Goal: Task Accomplishment & Management: Manage account settings

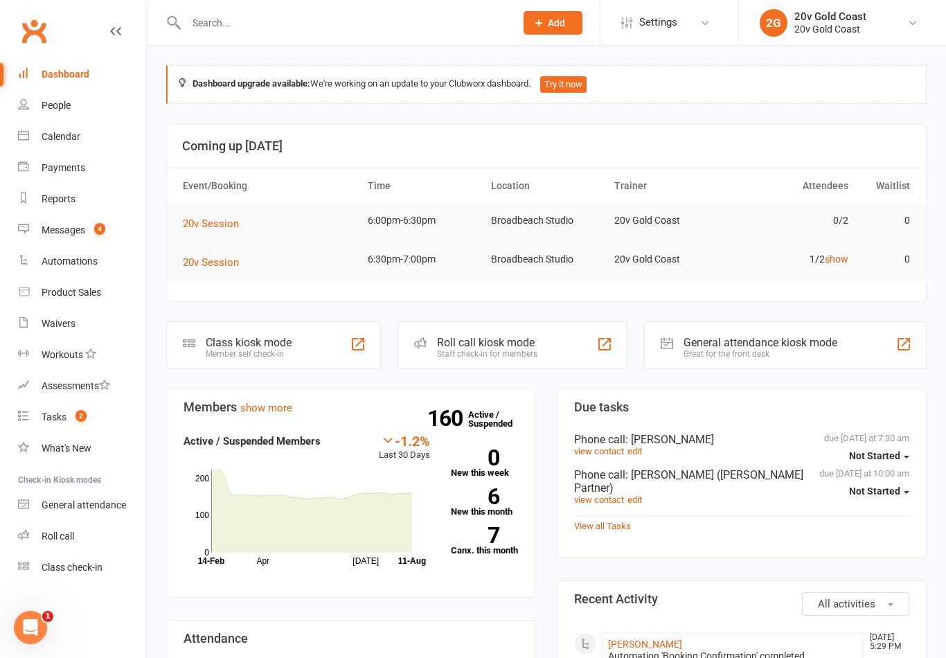
click at [98, 213] on link "Reports" at bounding box center [82, 198] width 128 height 31
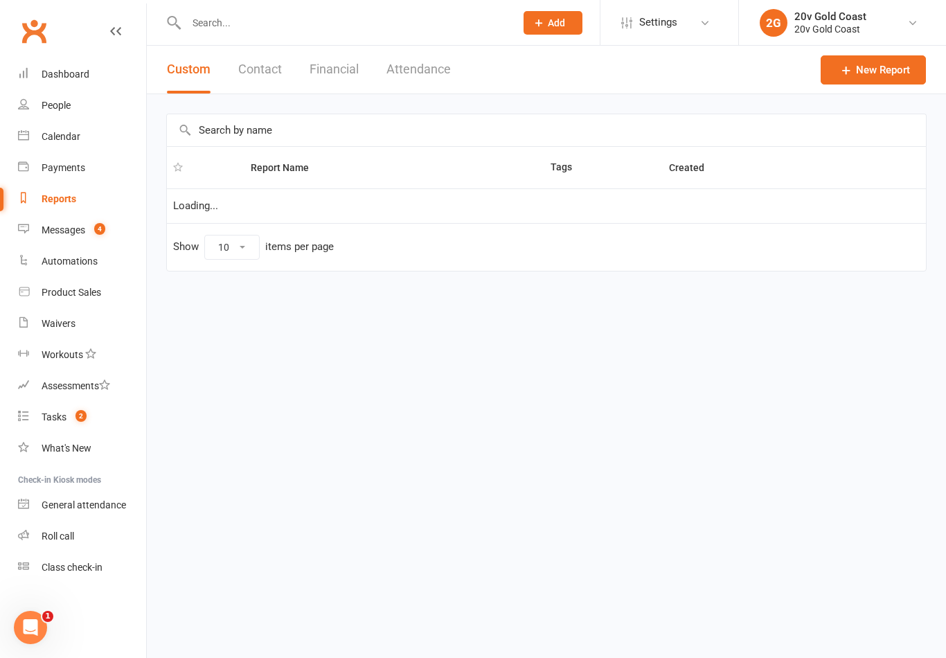
select select "100"
click at [81, 231] on div "Messages" at bounding box center [64, 229] width 44 height 11
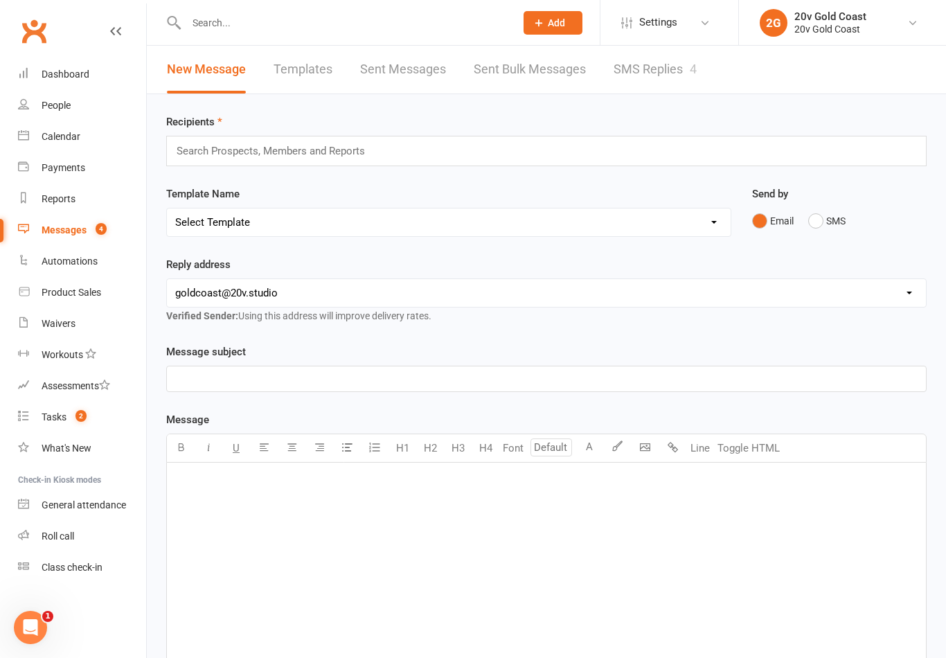
click at [674, 61] on link "SMS Replies 4" at bounding box center [654, 70] width 83 height 48
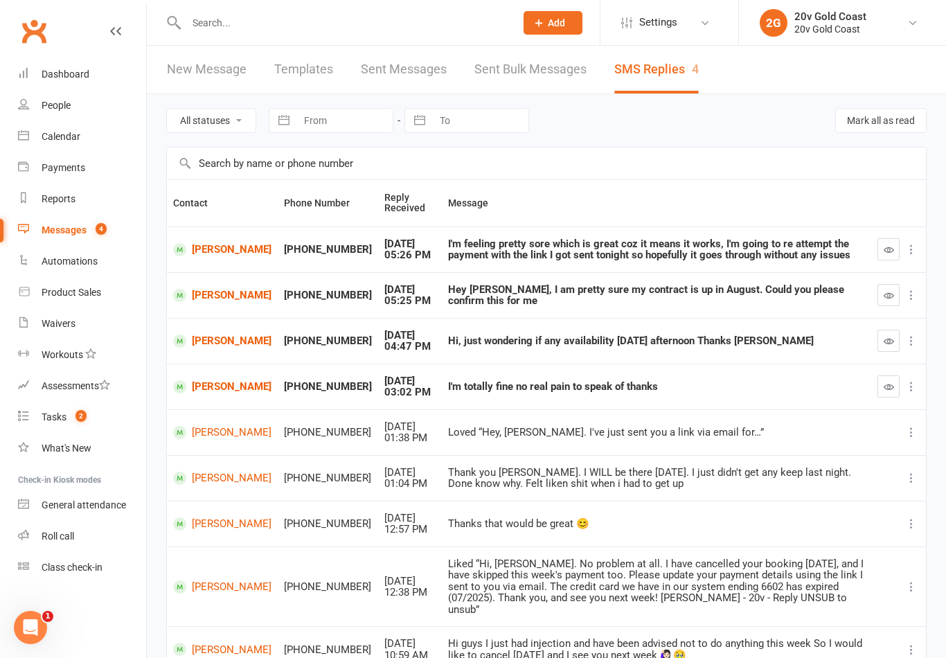
click at [83, 106] on link "People" at bounding box center [82, 105] width 128 height 31
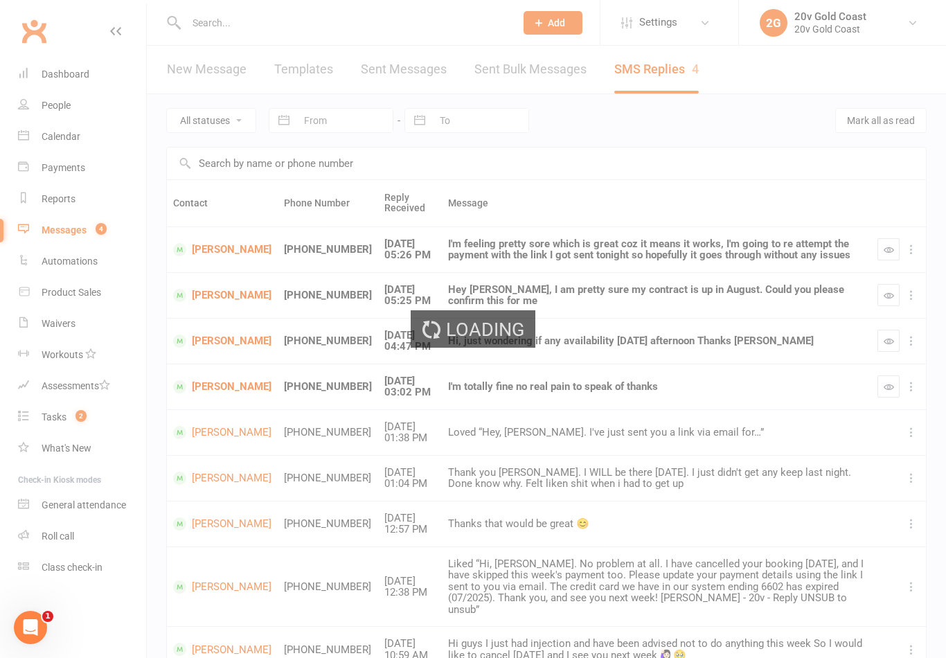
select select "100"
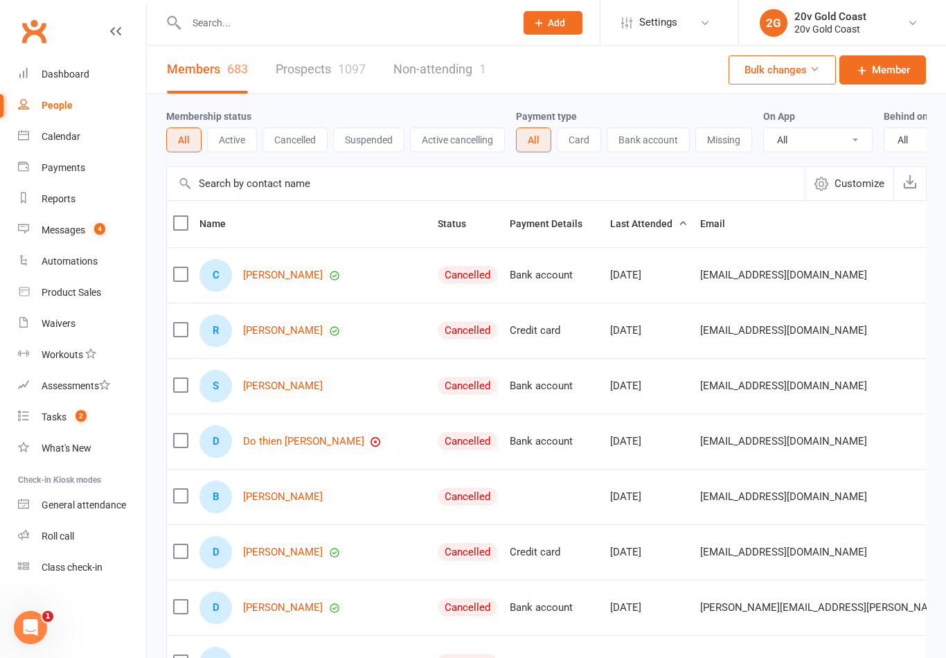
click at [78, 140] on div "Calendar" at bounding box center [61, 136] width 39 height 11
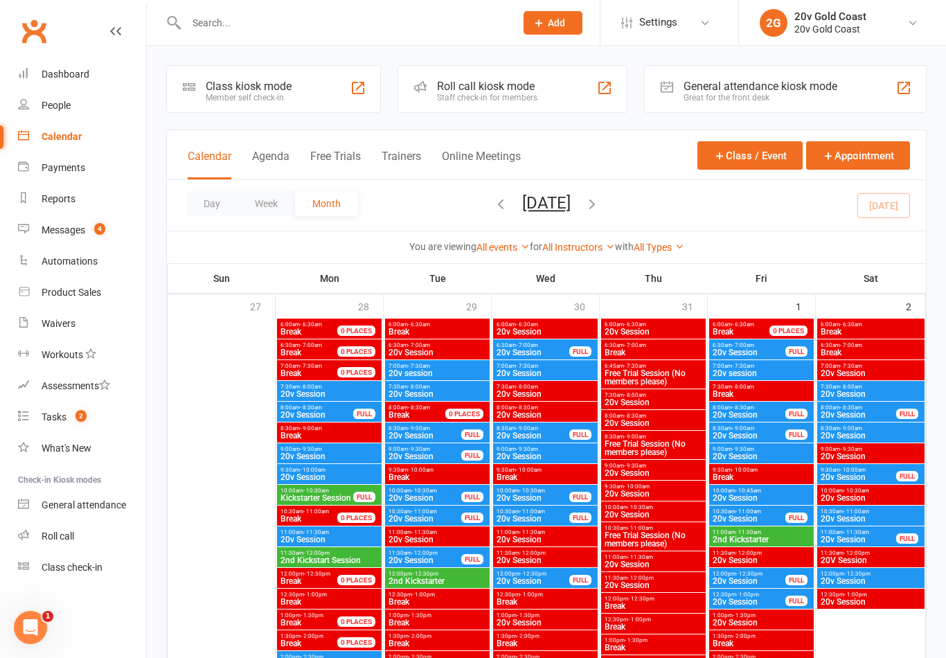
click at [267, 151] on button "Agenda" at bounding box center [270, 165] width 37 height 30
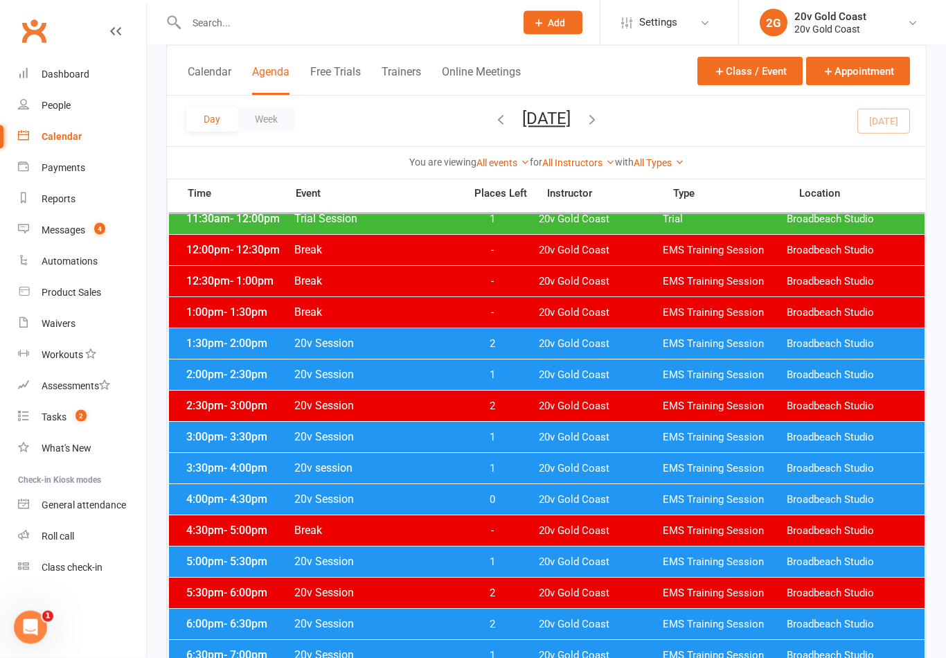
scroll to position [500, 0]
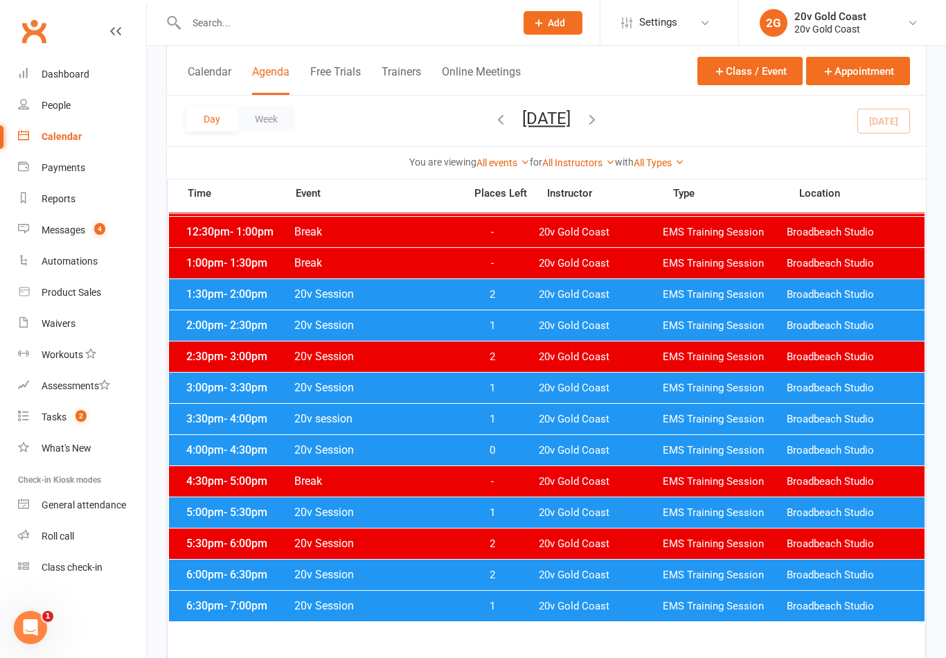
click at [499, 604] on span "1" at bounding box center [491, 605] width 73 height 13
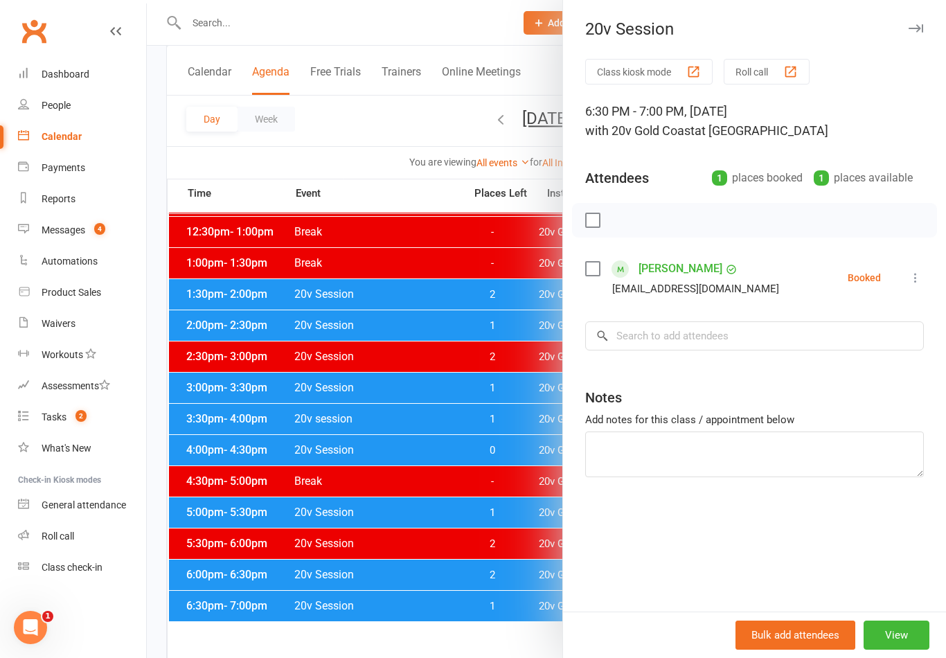
click at [914, 276] on icon at bounding box center [915, 278] width 14 height 14
click at [857, 358] on link "Check in" at bounding box center [848, 360] width 149 height 28
click at [491, 634] on div at bounding box center [546, 329] width 799 height 658
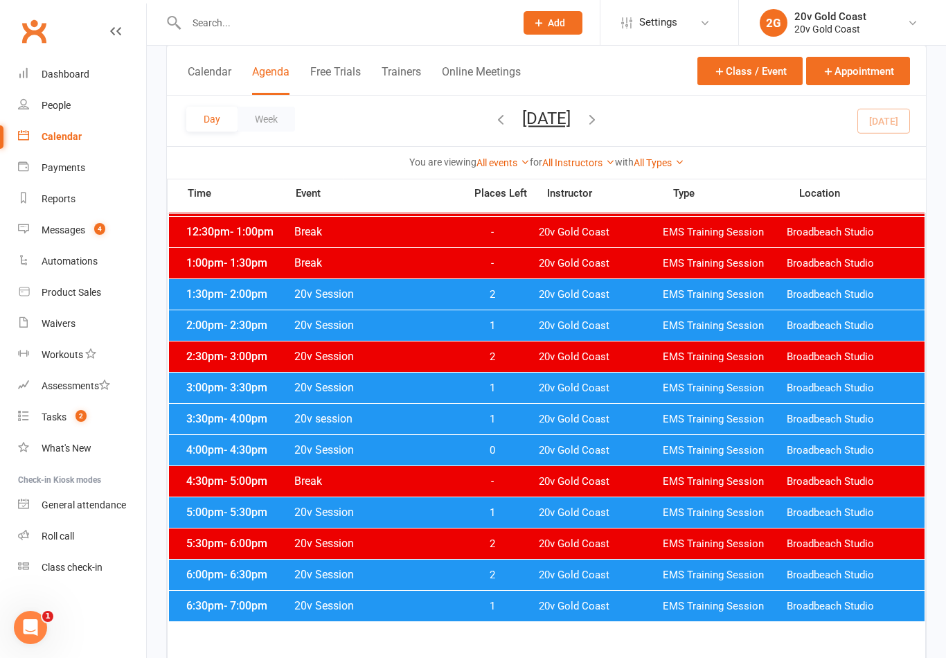
click at [74, 235] on div "Messages" at bounding box center [64, 229] width 44 height 11
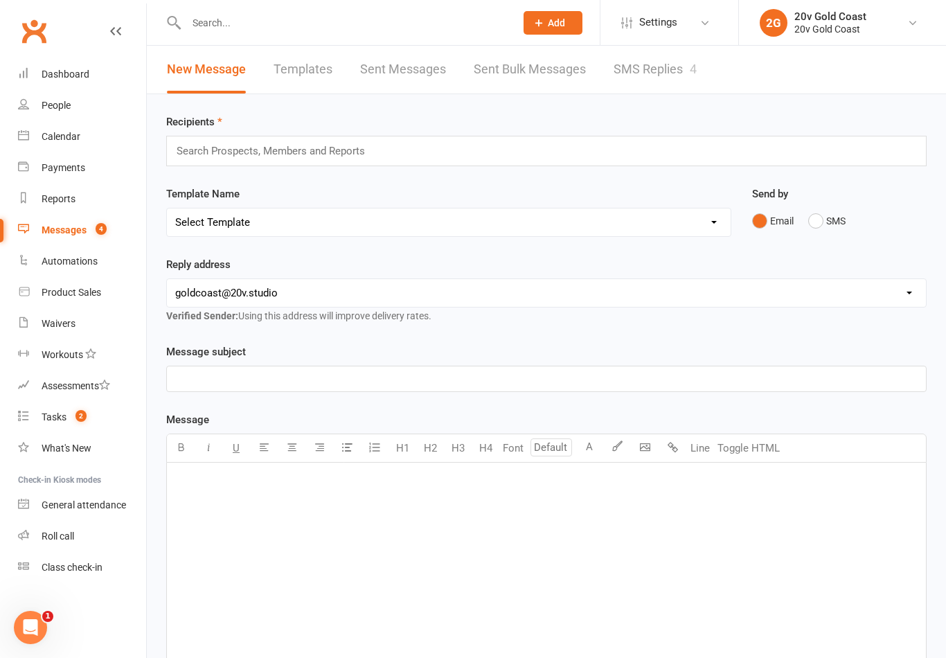
click at [656, 72] on link "SMS Replies 4" at bounding box center [654, 70] width 83 height 48
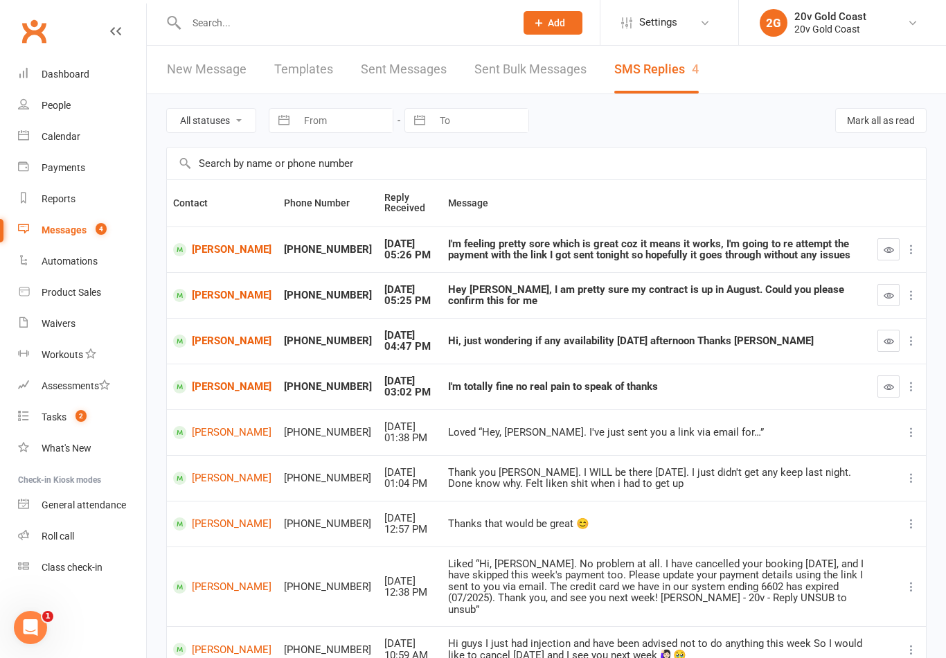
click at [75, 109] on link "People" at bounding box center [82, 105] width 128 height 31
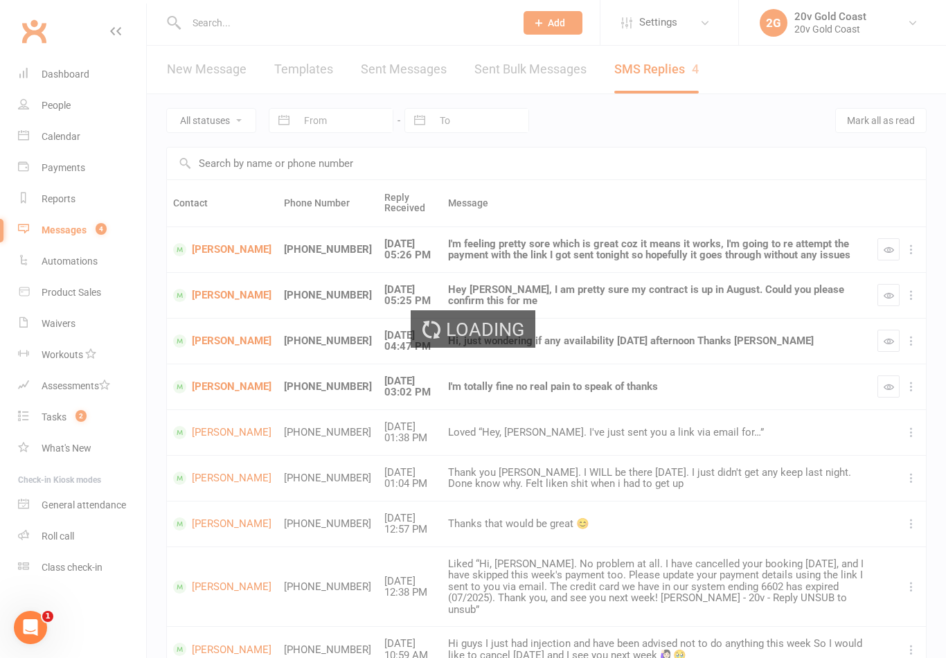
select select "100"
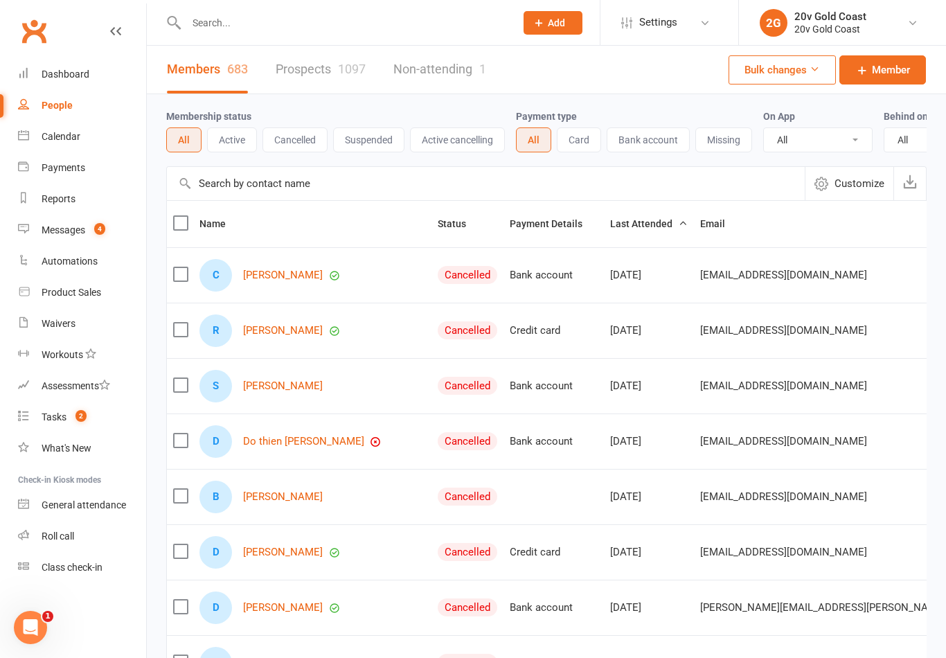
click at [71, 134] on div "Calendar" at bounding box center [61, 136] width 39 height 11
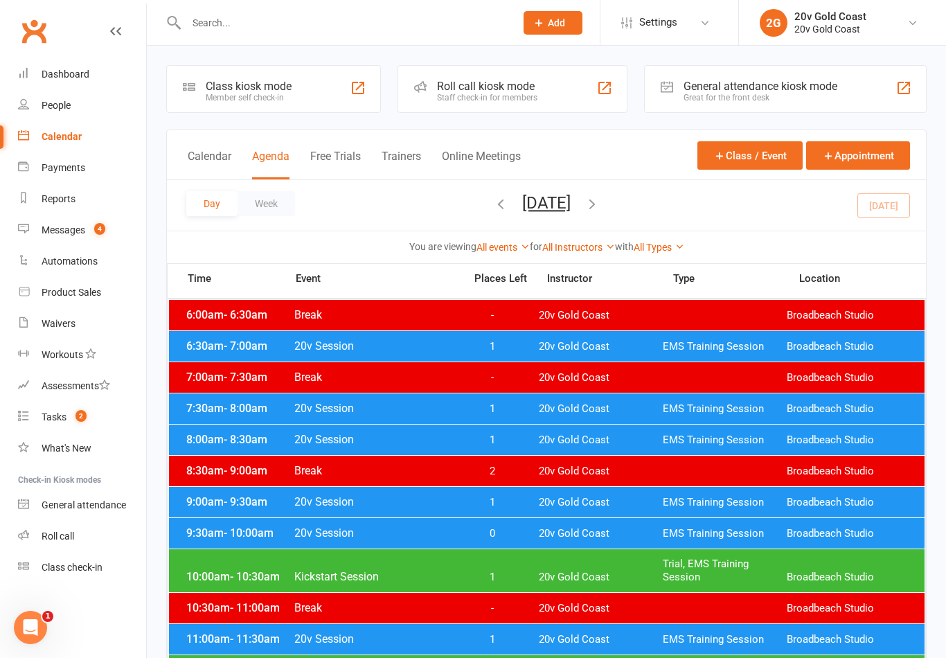
click at [534, 210] on button "[DATE]" at bounding box center [546, 202] width 48 height 19
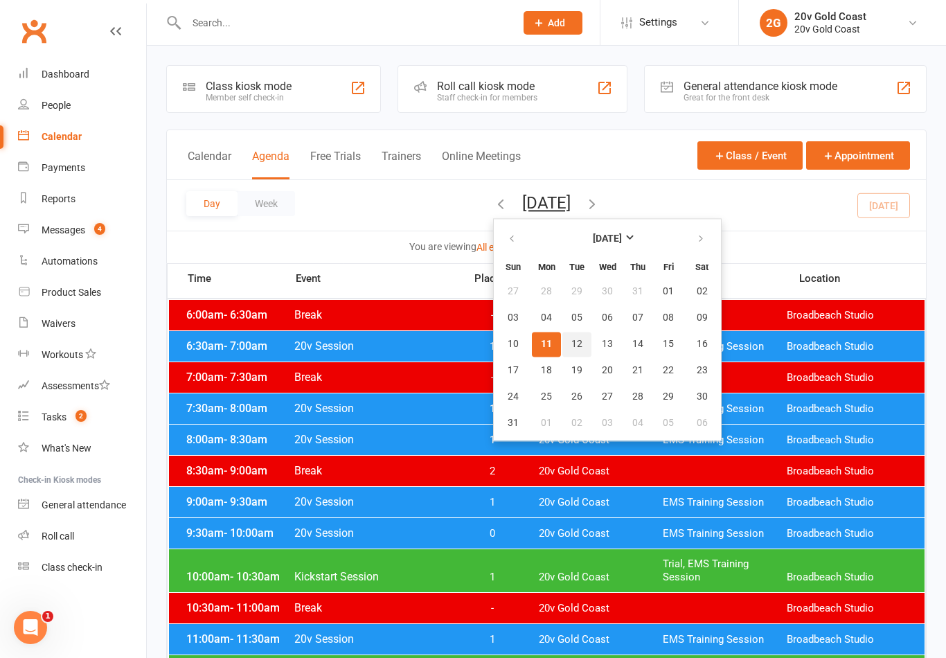
click at [562, 350] on button "12" at bounding box center [576, 344] width 29 height 25
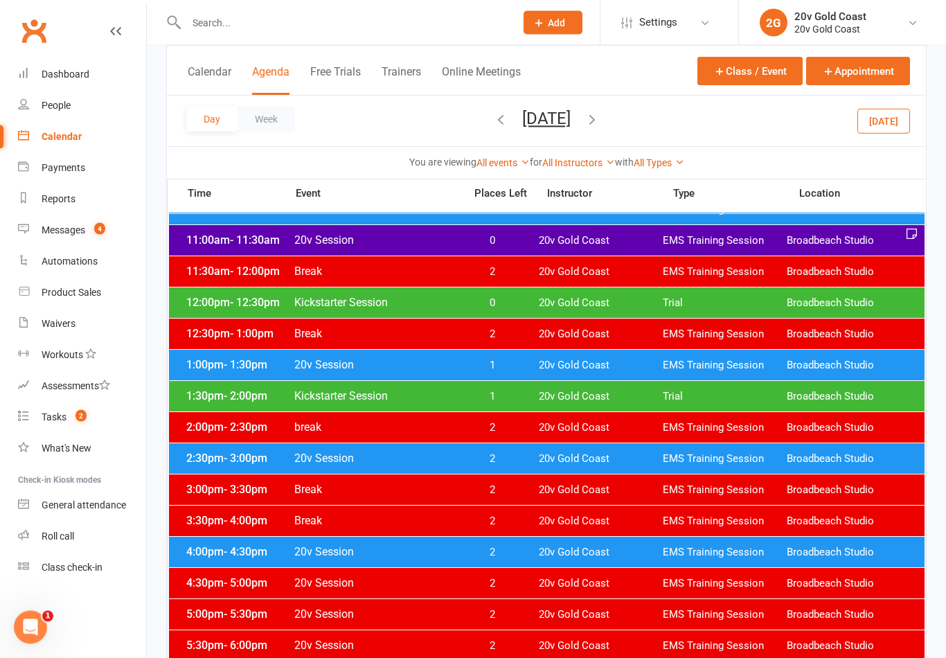
scroll to position [378, 0]
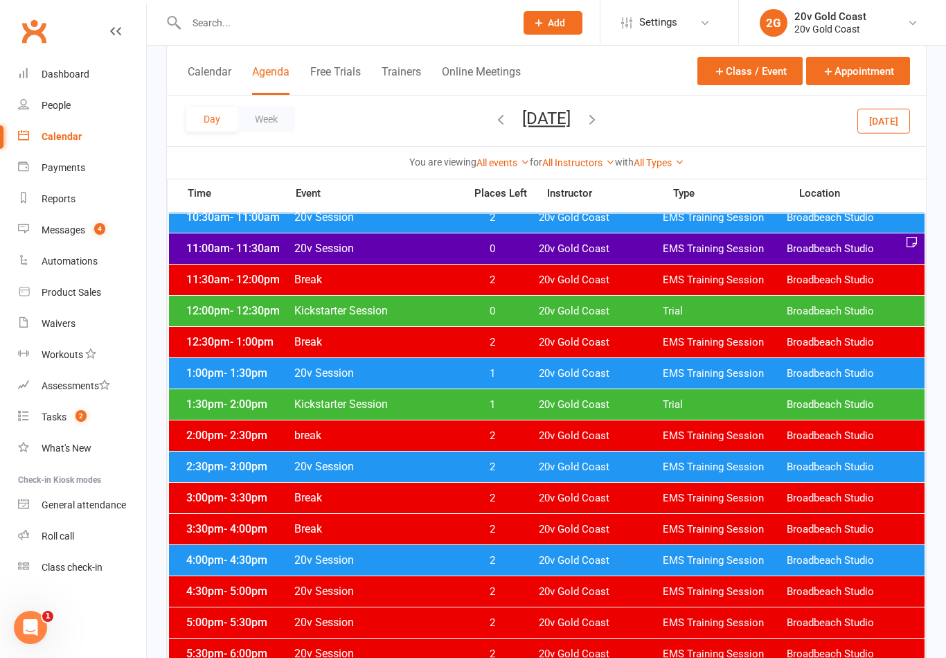
click at [77, 226] on div "Messages" at bounding box center [64, 229] width 44 height 11
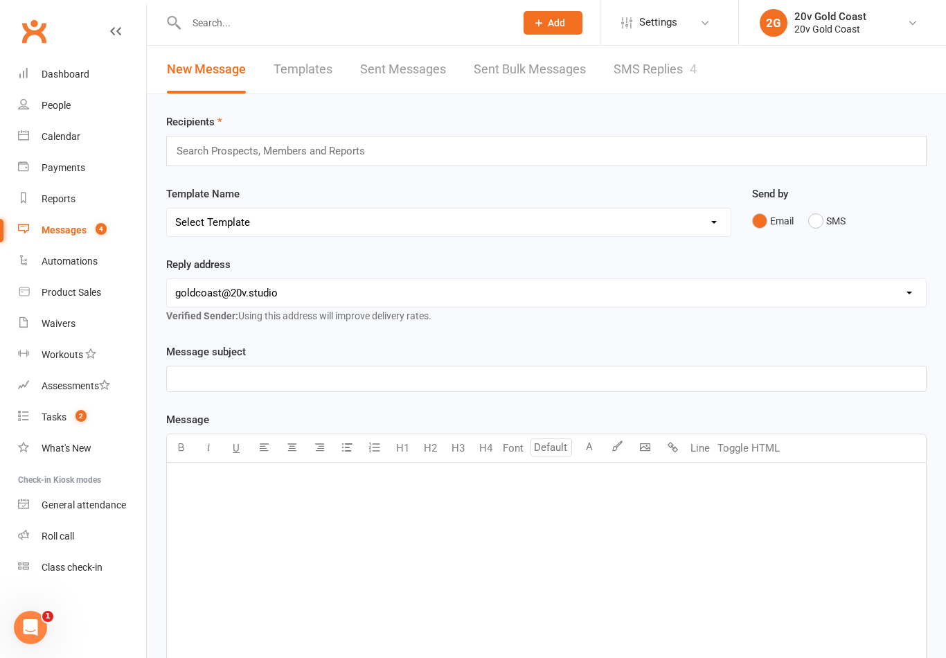
click at [663, 78] on link "SMS Replies 4" at bounding box center [654, 70] width 83 height 48
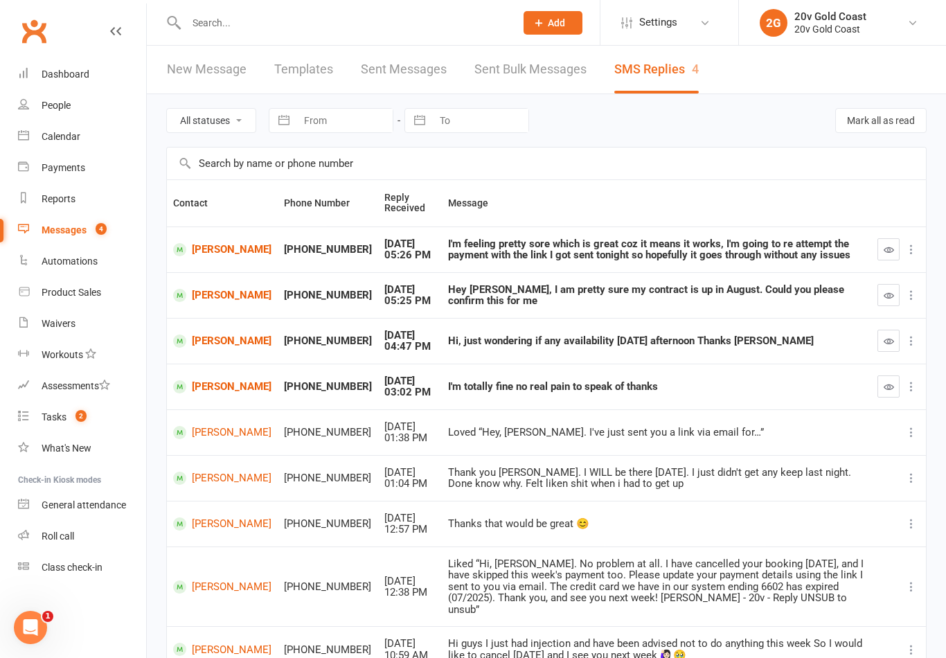
click at [208, 336] on link "[PERSON_NAME]" at bounding box center [222, 340] width 98 height 13
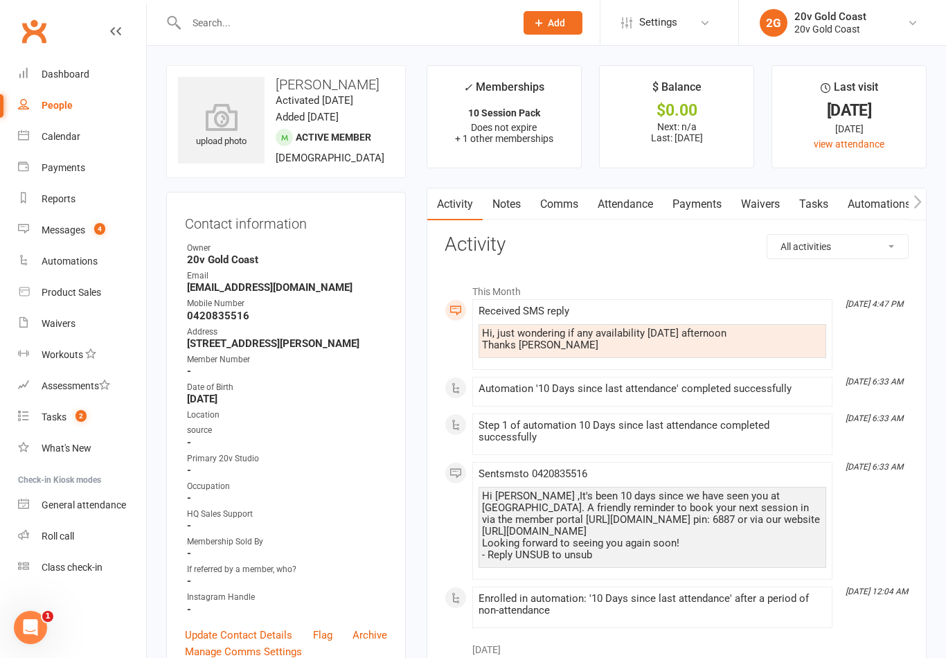
click at [518, 193] on link "Notes" at bounding box center [506, 204] width 48 height 32
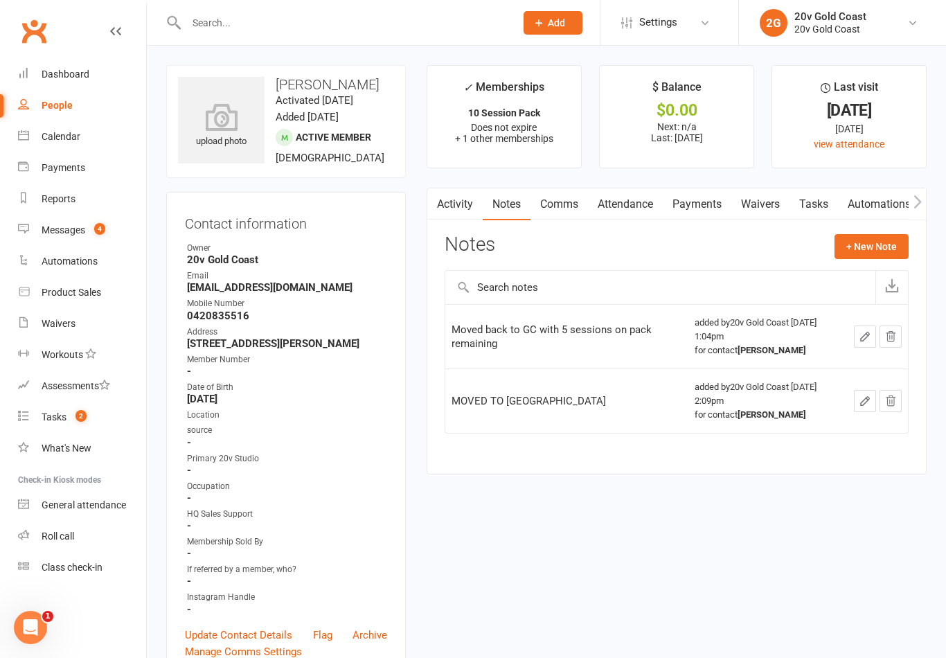
click at [872, 256] on button "+ New Note" at bounding box center [871, 246] width 74 height 25
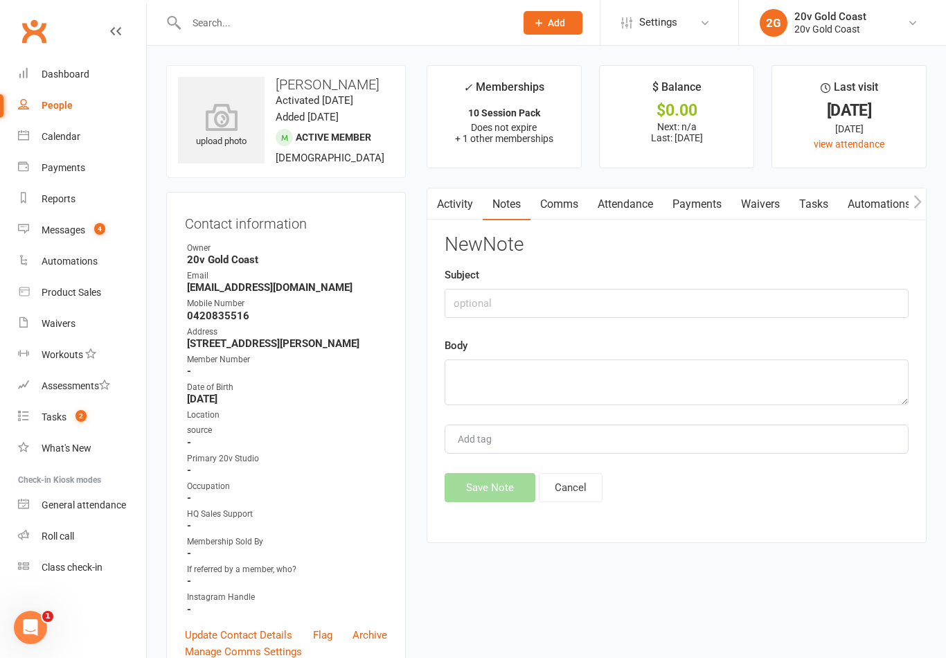
click at [581, 469] on div "New Note Subject Body Add tag Save Note Cancel" at bounding box center [676, 368] width 464 height 268
click at [568, 451] on div "Add tag" at bounding box center [676, 438] width 464 height 29
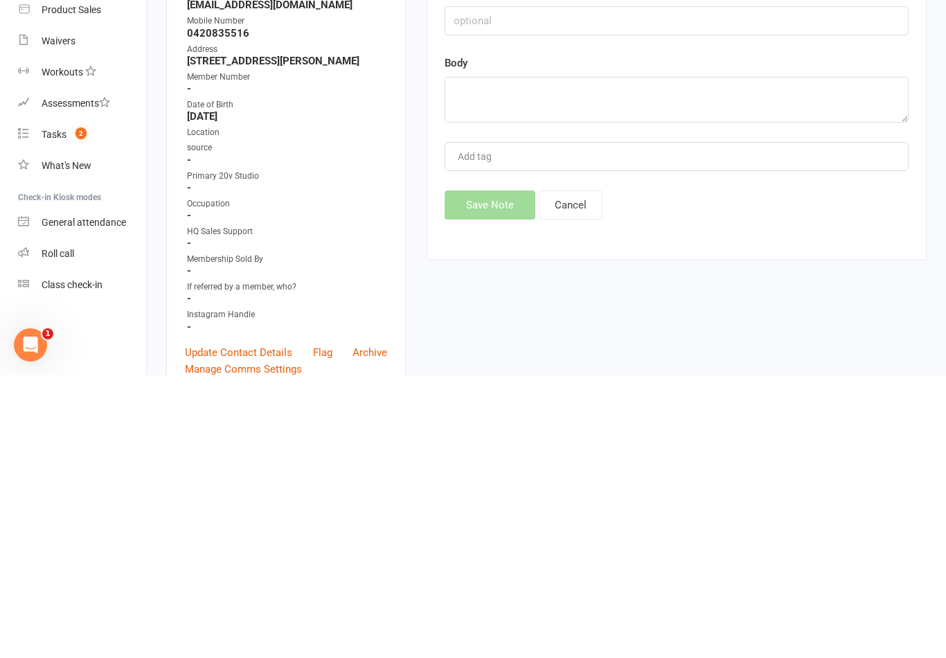
click at [703, 226] on div "Activity Notes Comms Attendance Payments Waivers Tasks Automations Credit balan…" at bounding box center [676, 365] width 500 height 355
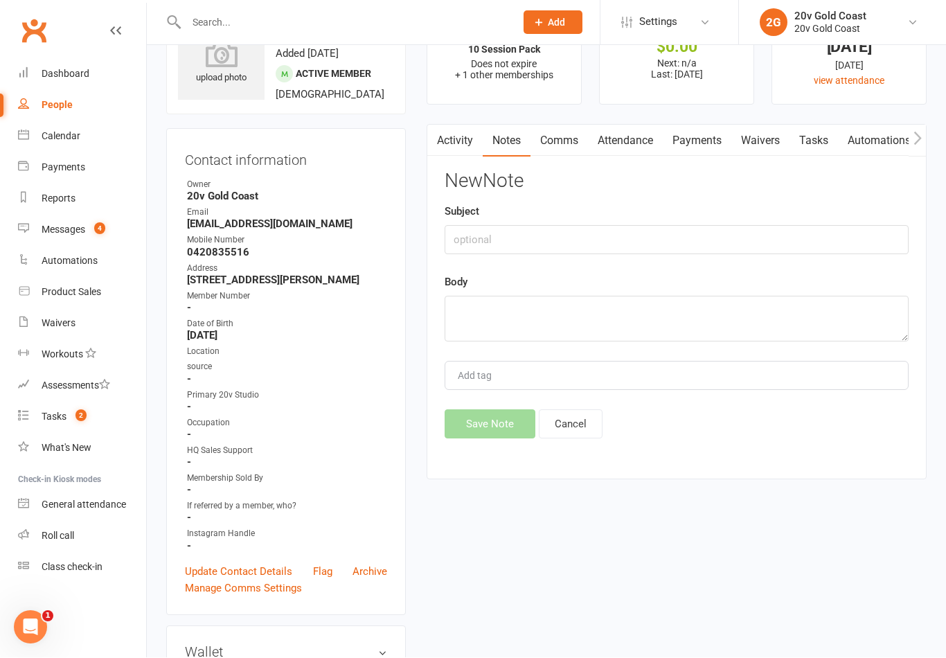
click at [557, 141] on link "Comms" at bounding box center [558, 141] width 57 height 32
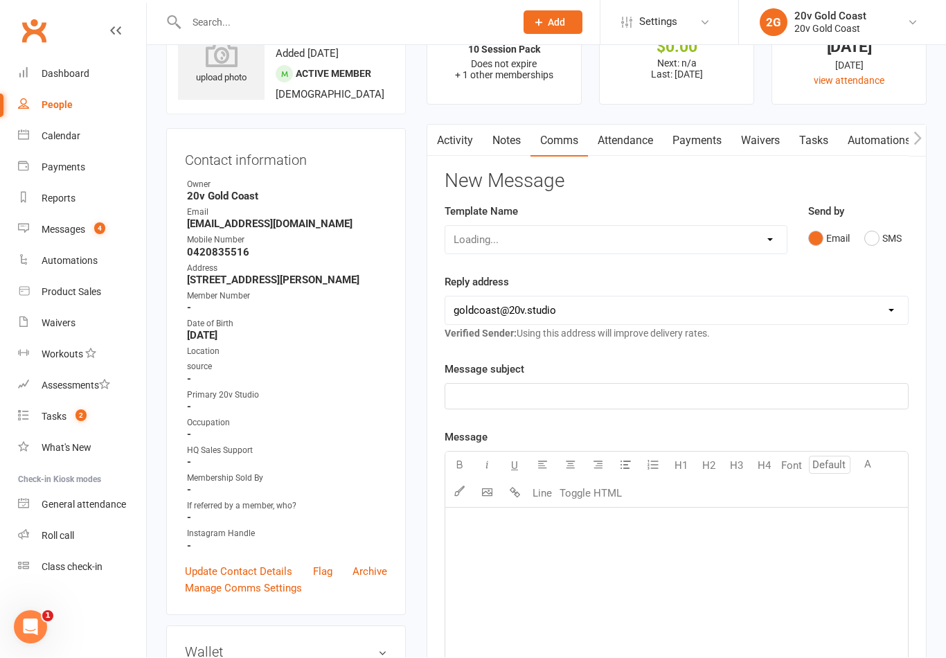
scroll to position [64, 0]
click at [869, 246] on button "SMS" at bounding box center [882, 238] width 37 height 26
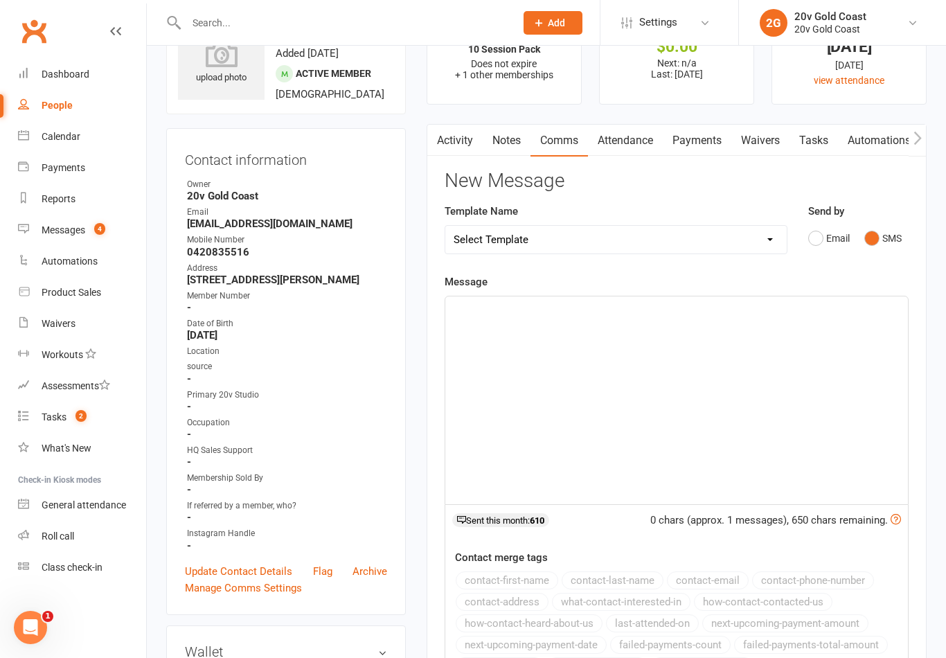
click at [709, 414] on div "﻿" at bounding box center [676, 400] width 462 height 208
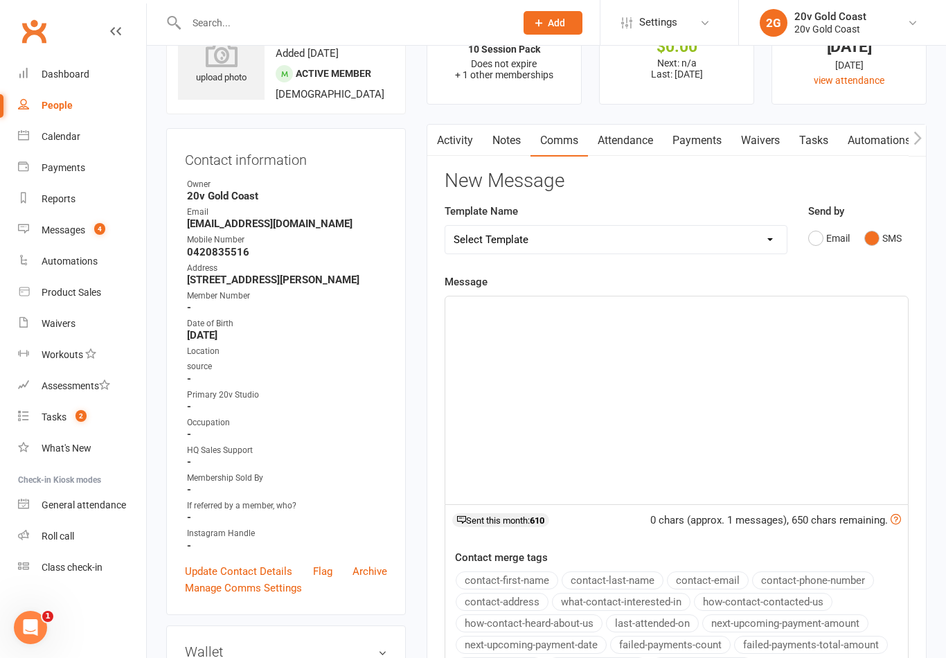
scroll to position [63, 0]
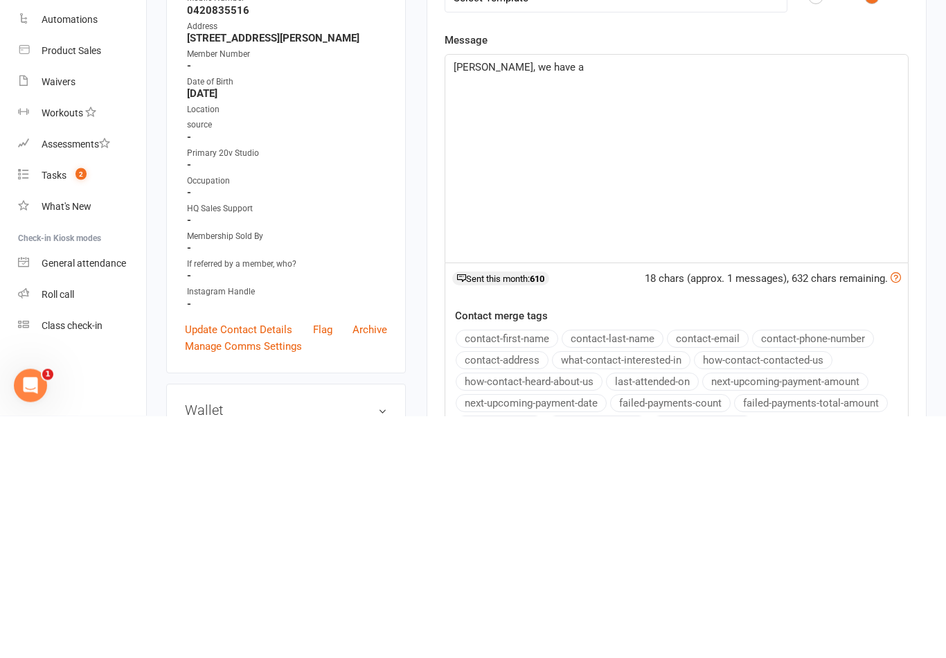
click at [462, 303] on span "[PERSON_NAME], we have a" at bounding box center [518, 309] width 130 height 12
click at [463, 303] on span "[PERSON_NAME], we have a" at bounding box center [518, 309] width 130 height 12
click at [648, 297] on div "Hi [PERSON_NAME], we have a" at bounding box center [676, 401] width 462 height 208
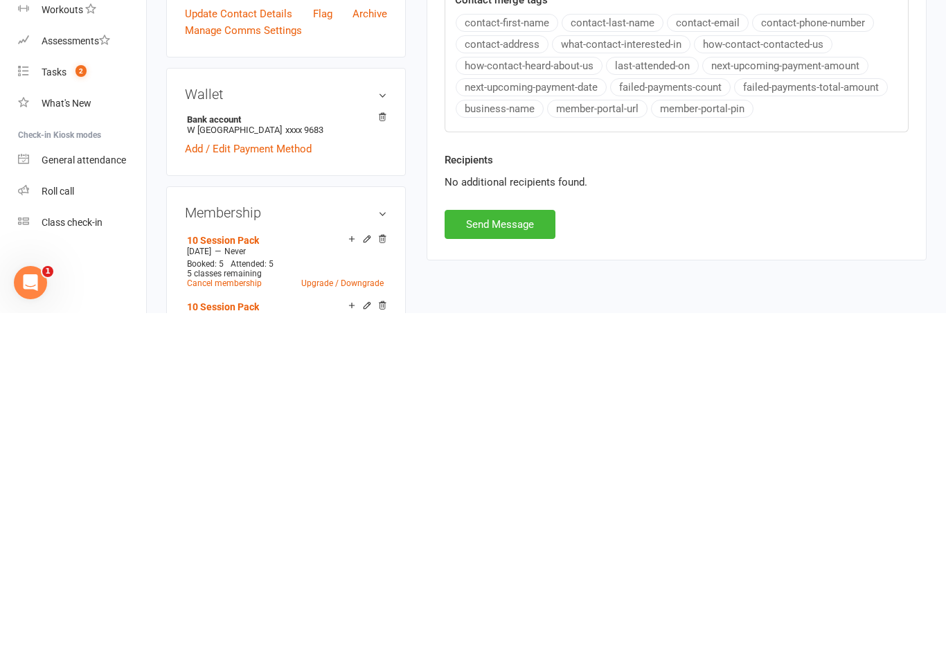
click at [509, 554] on button "Send Message" at bounding box center [499, 568] width 111 height 29
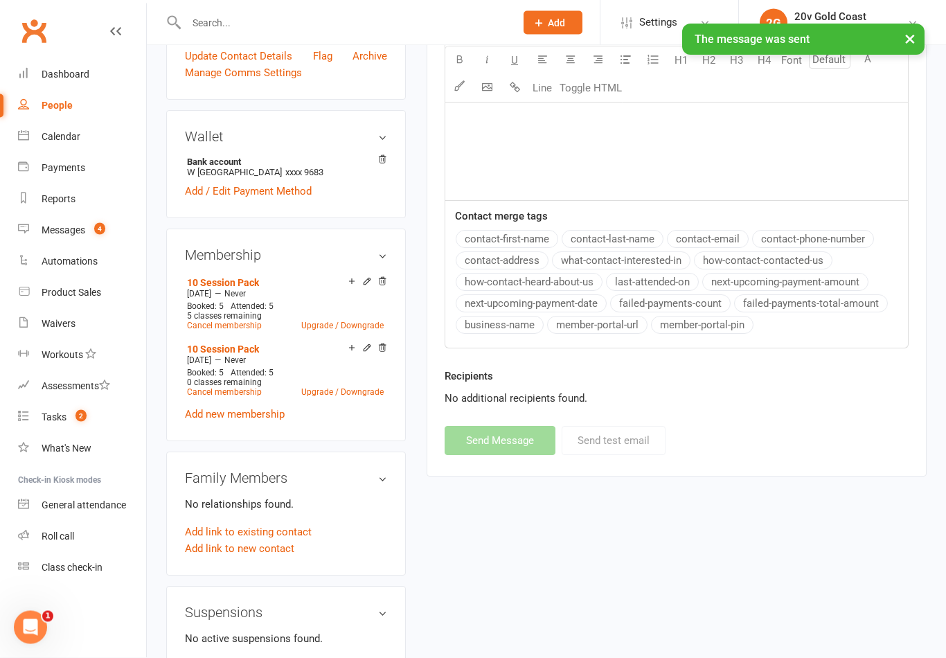
click at [80, 232] on div "Messages" at bounding box center [64, 229] width 44 height 11
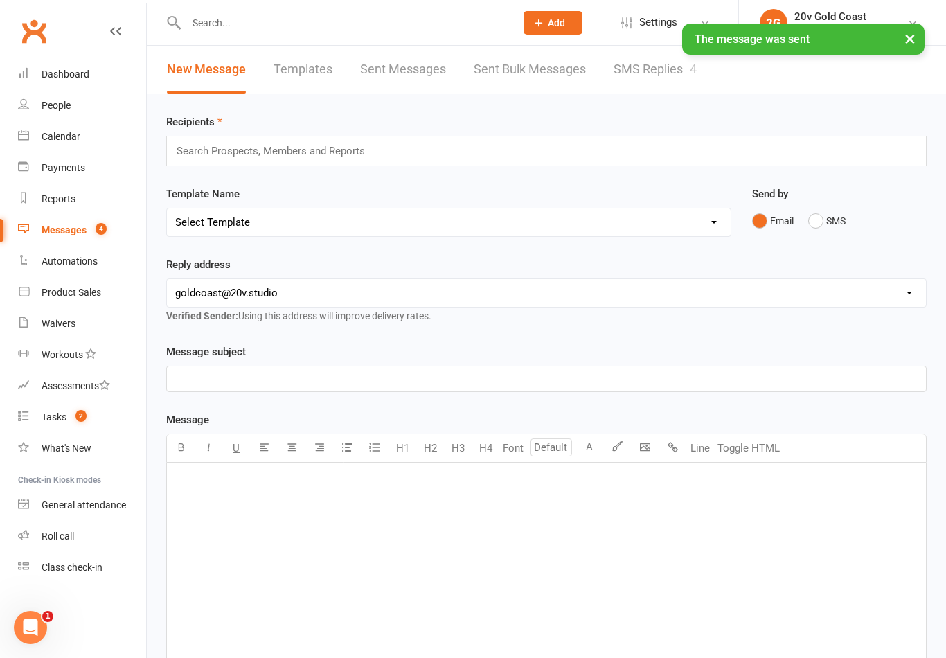
click at [647, 80] on link "SMS Replies 4" at bounding box center [654, 70] width 83 height 48
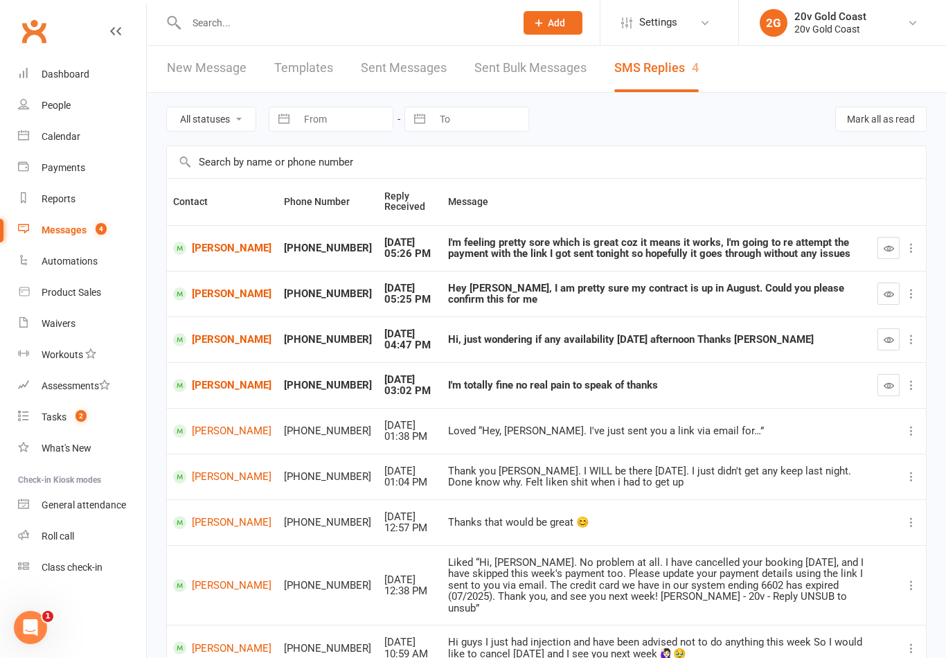
scroll to position [1, 0]
click at [889, 341] on icon "button" at bounding box center [888, 340] width 10 height 10
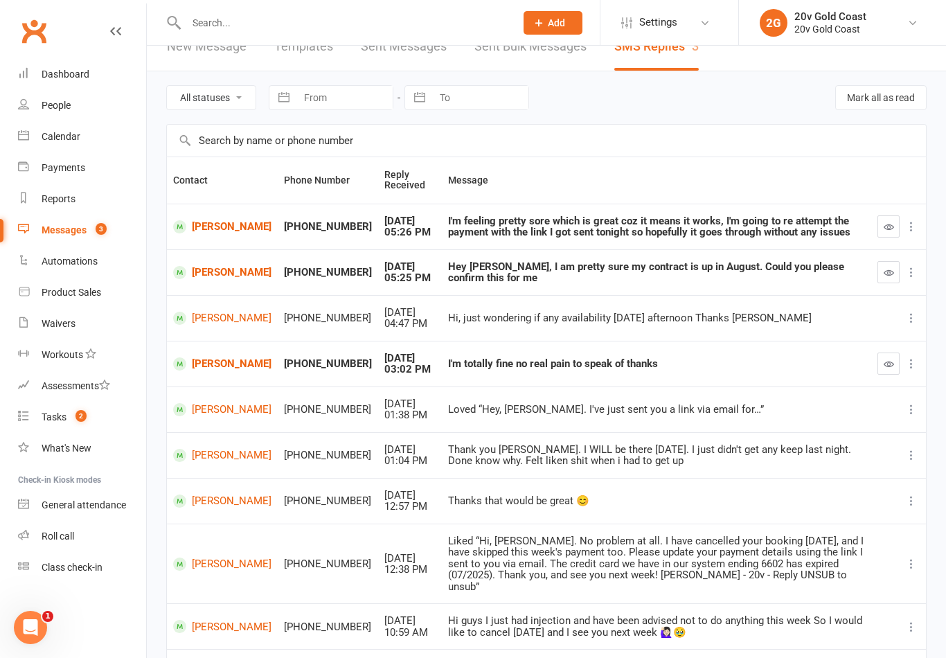
click at [73, 138] on div "Calendar" at bounding box center [61, 136] width 39 height 11
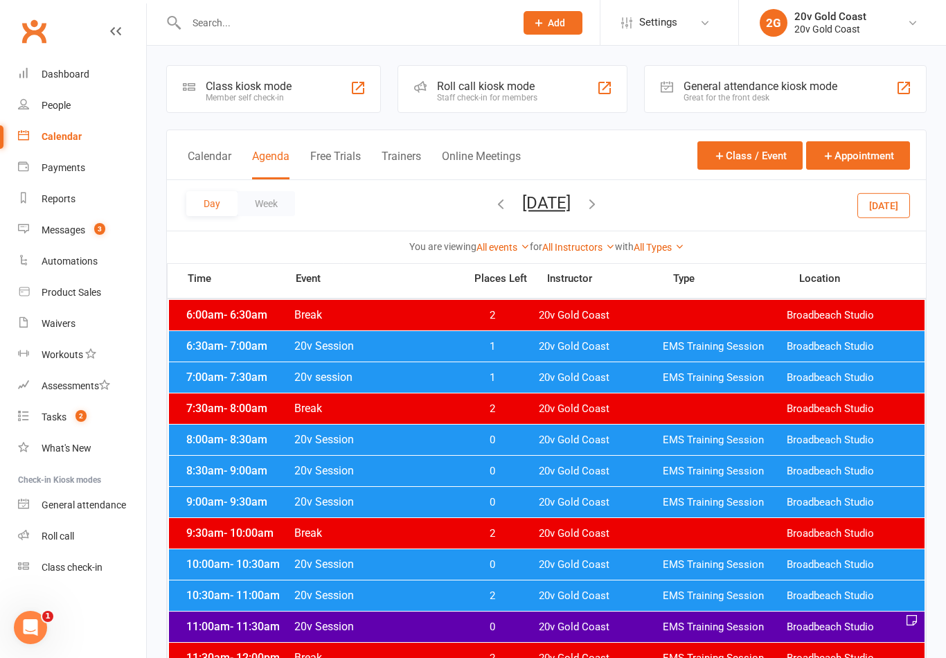
click at [551, 179] on div "Calendar Agenda Free Trials Trainers Online Meetings Class / Event Appointment" at bounding box center [546, 155] width 759 height 50
click at [559, 210] on button "[DATE]" at bounding box center [546, 202] width 48 height 19
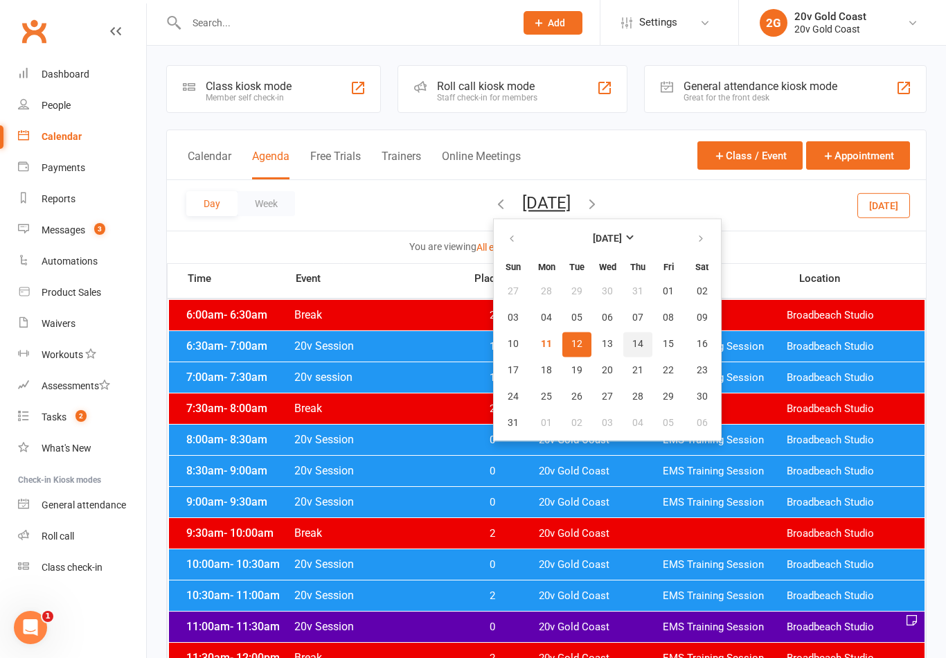
click at [623, 341] on button "14" at bounding box center [637, 344] width 29 height 25
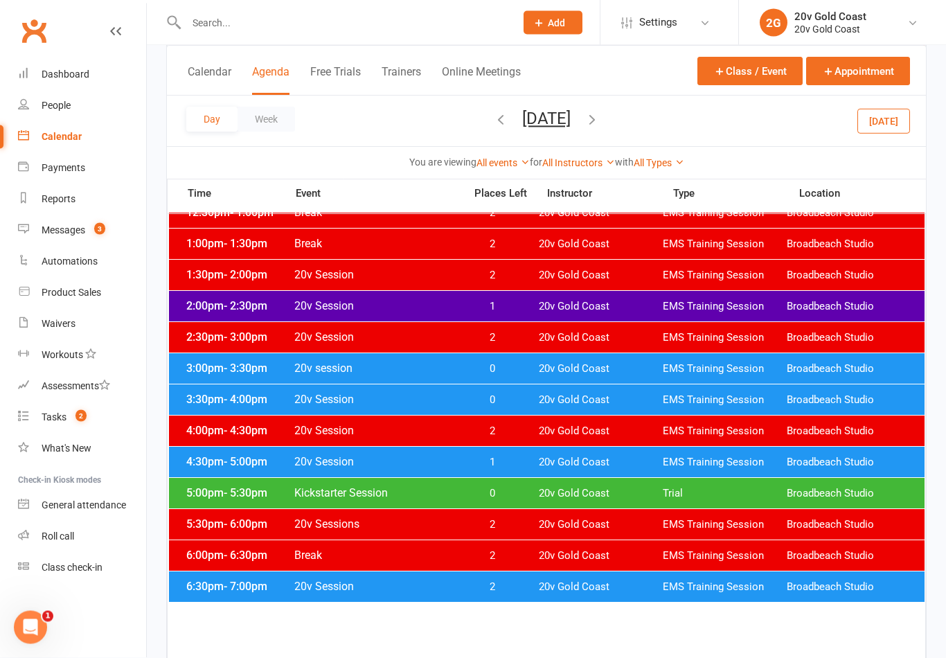
scroll to position [545, 0]
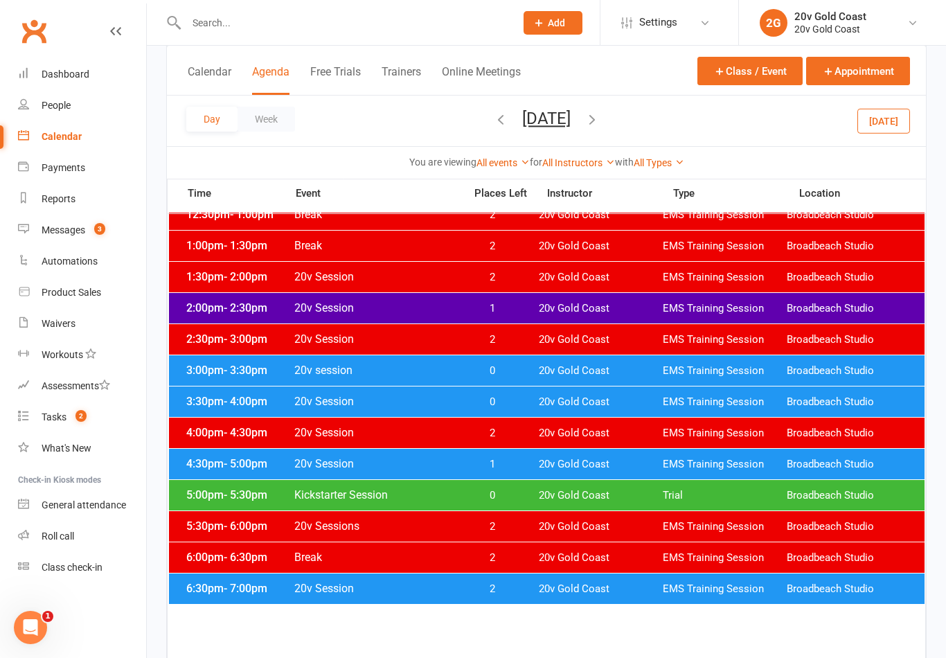
click at [686, 595] on span "EMS Training Session" at bounding box center [724, 588] width 124 height 13
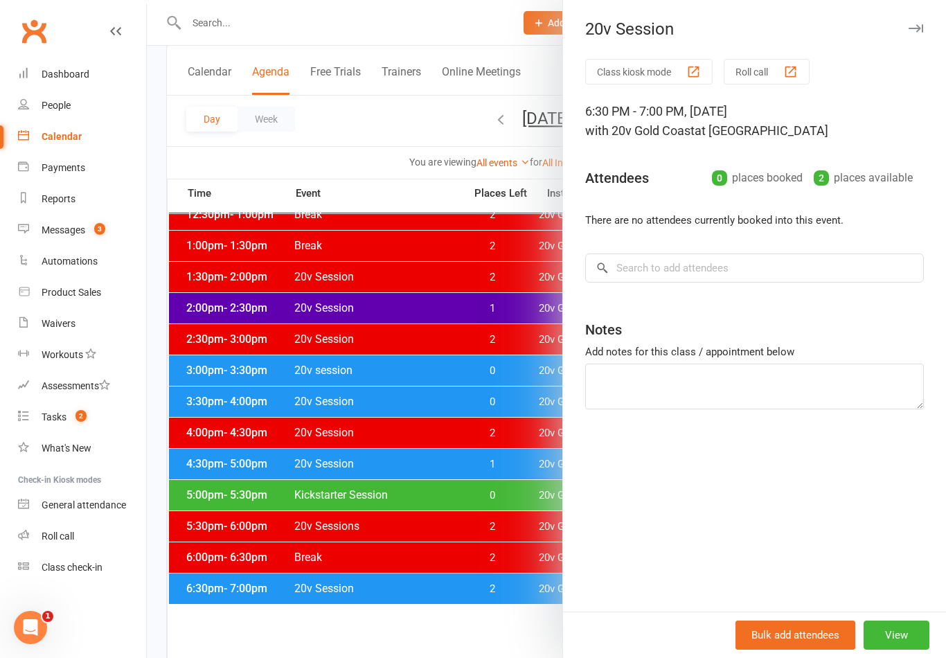
click at [482, 640] on div at bounding box center [546, 329] width 799 height 658
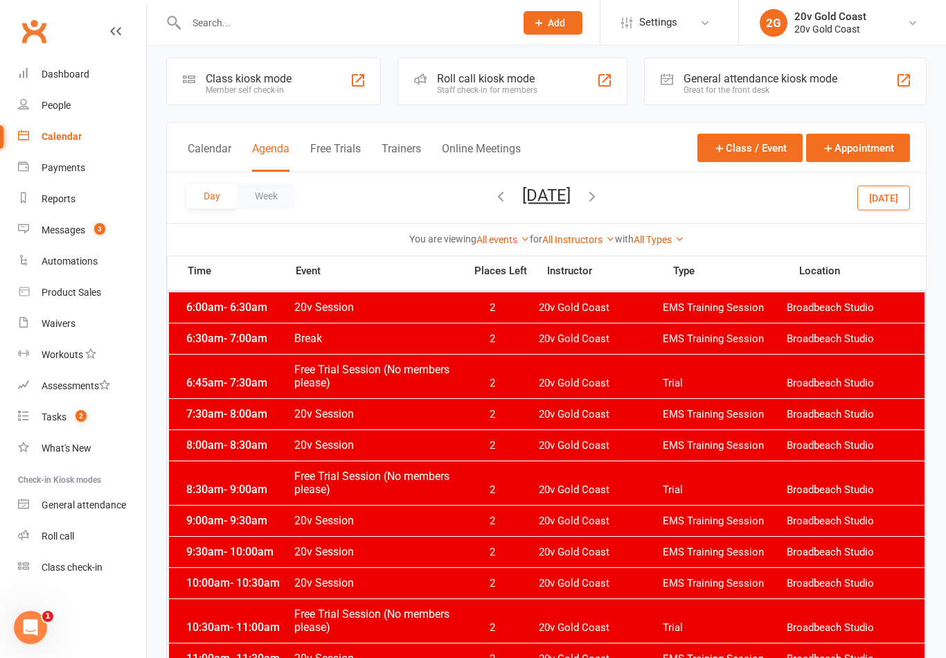
scroll to position [0, 0]
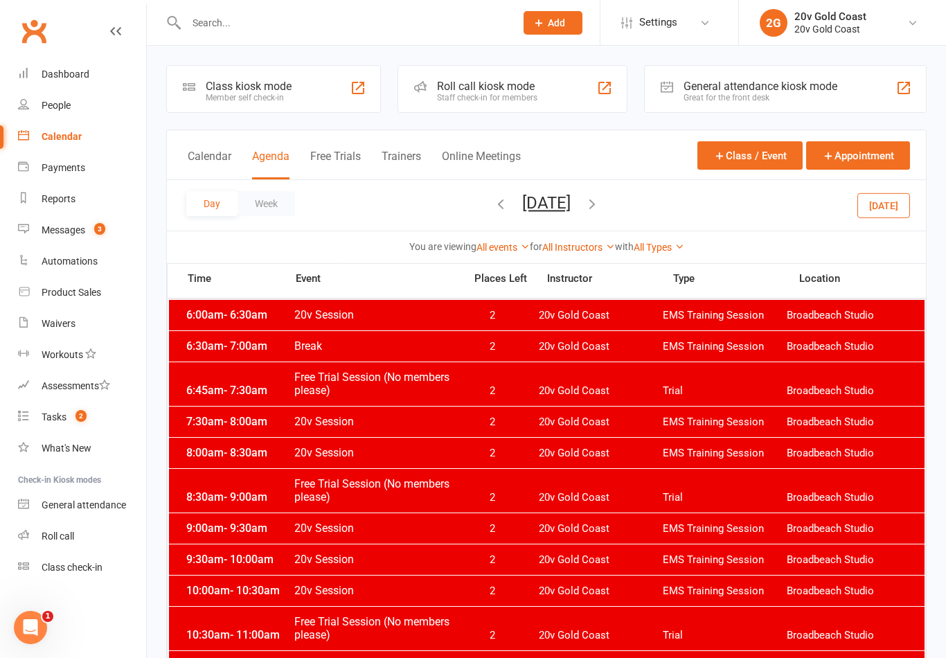
click at [894, 199] on button "[DATE]" at bounding box center [883, 204] width 53 height 25
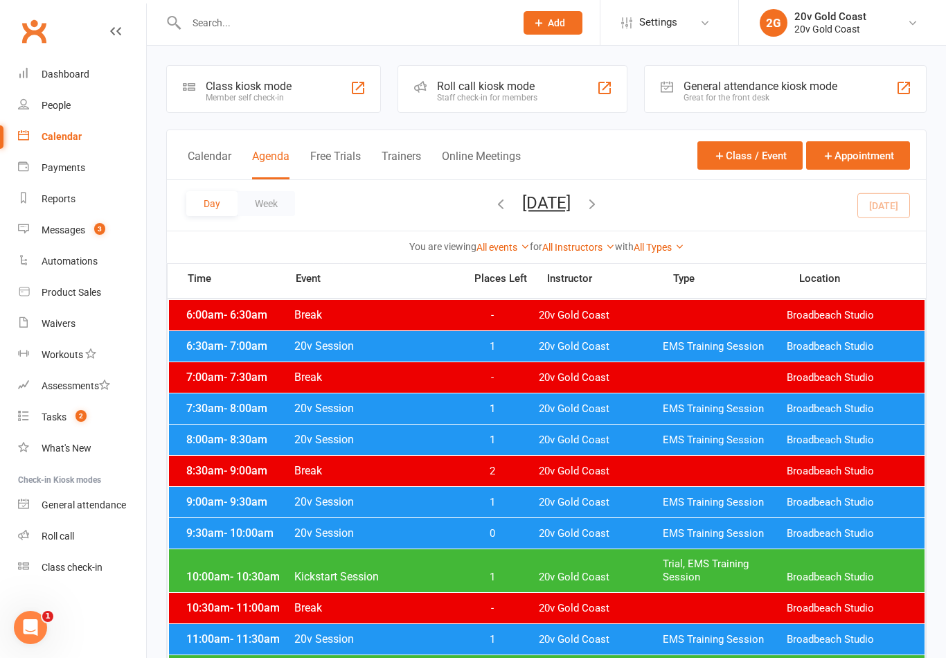
click at [570, 204] on button "[DATE]" at bounding box center [546, 202] width 48 height 19
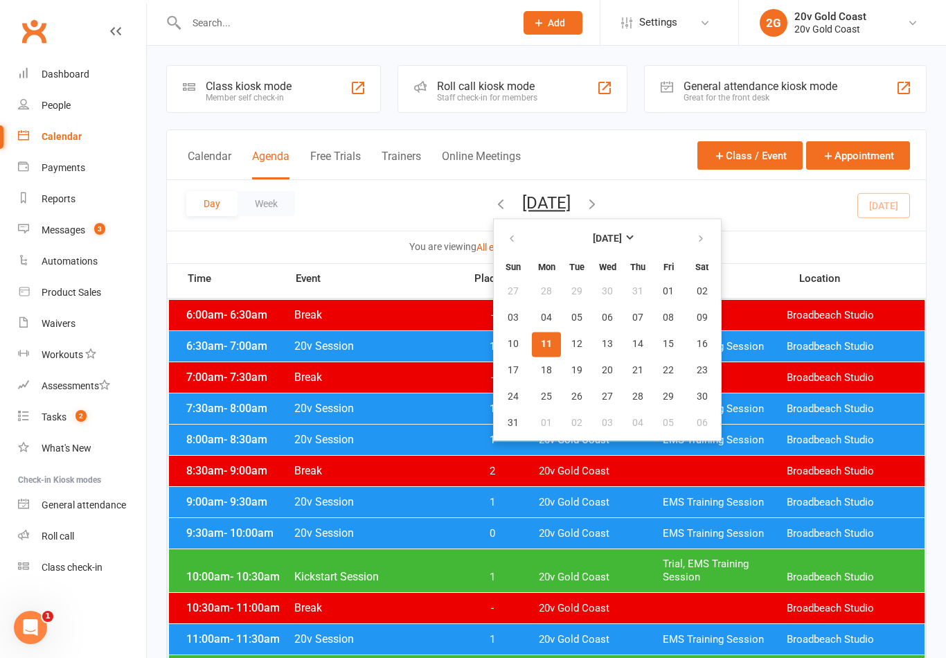
click at [632, 348] on span "14" at bounding box center [637, 343] width 11 height 11
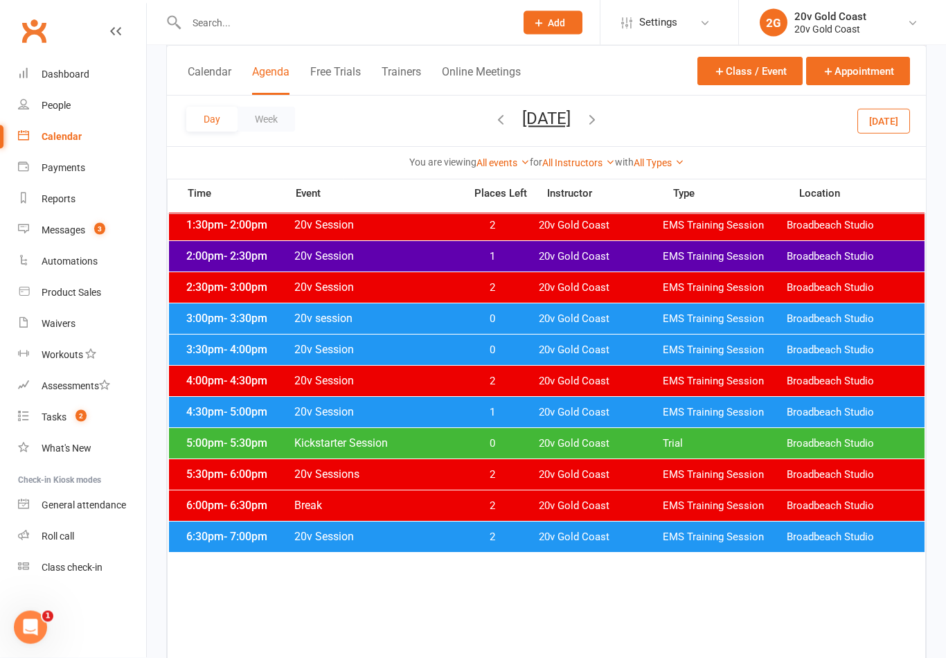
scroll to position [596, 0]
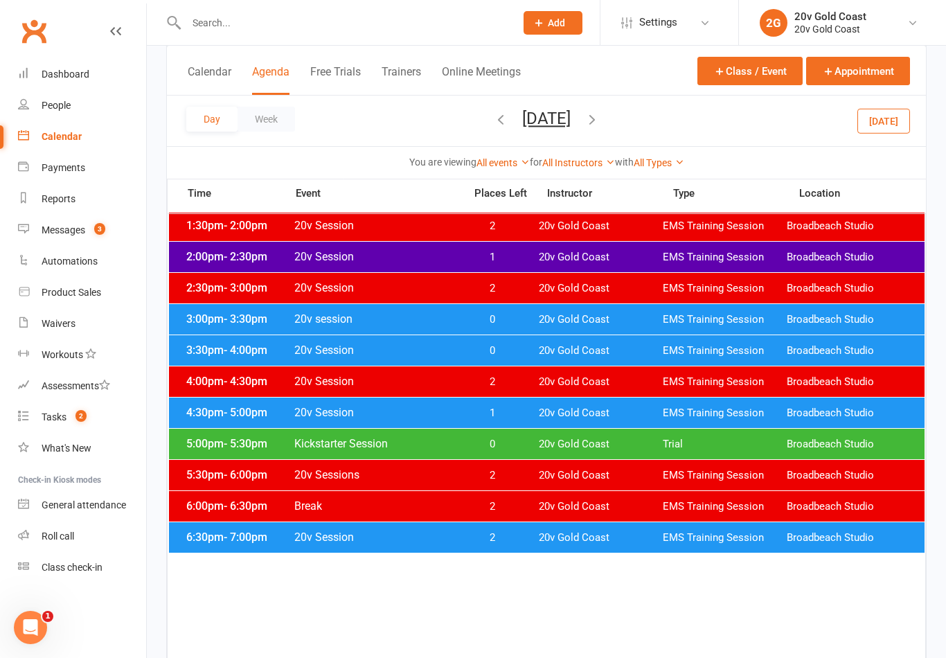
click at [524, 549] on div "6:30pm - 7:00pm 20v Session 2 20v Gold Coast EMS Training Session [GEOGRAPHIC_D…" at bounding box center [546, 537] width 755 height 30
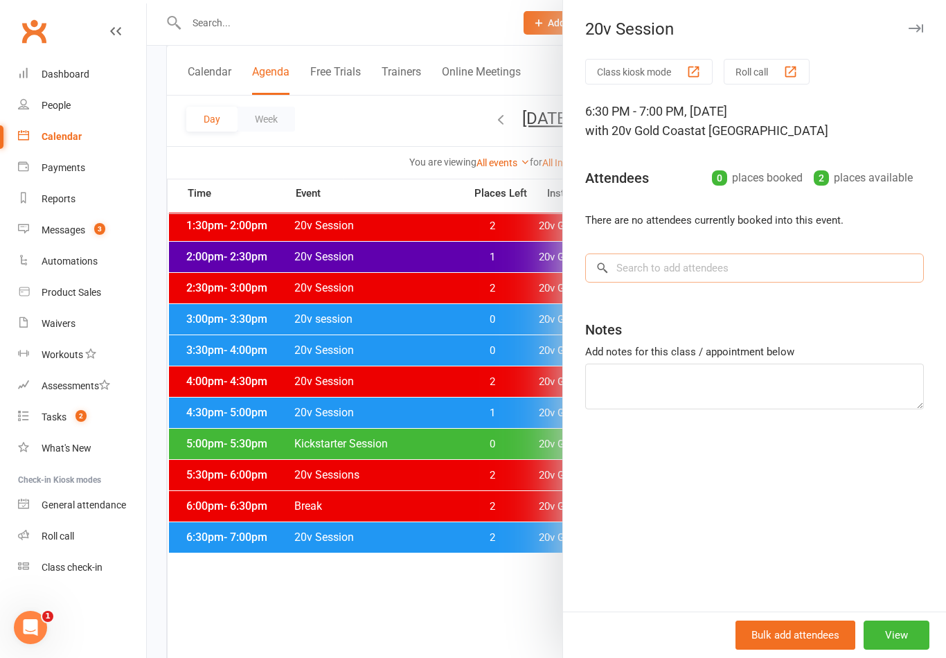
click at [793, 278] on input "search" at bounding box center [754, 267] width 338 height 29
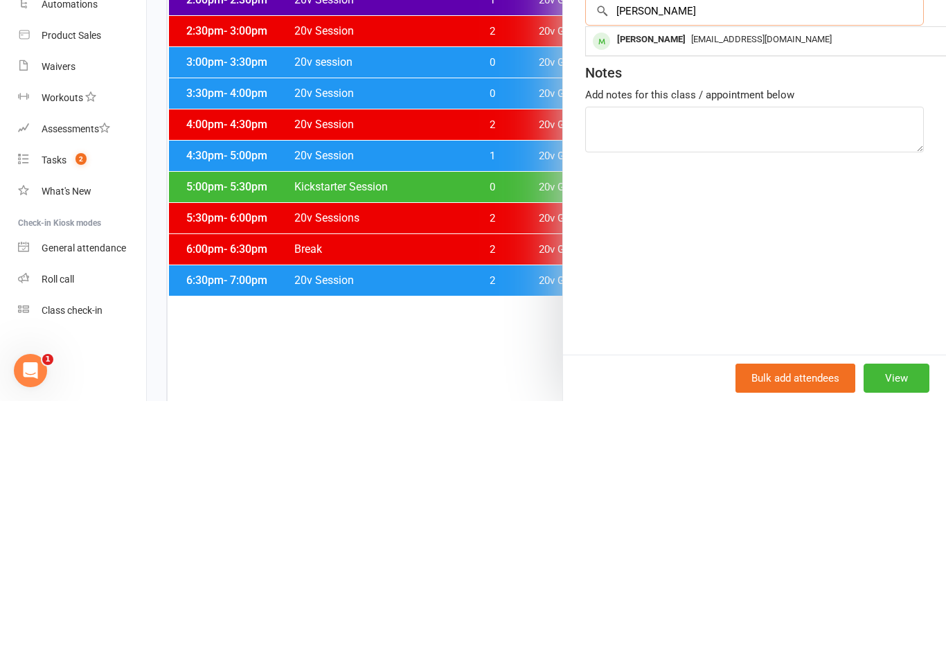
type input "[PERSON_NAME]"
click at [752, 291] on span "[EMAIL_ADDRESS][DOMAIN_NAME]" at bounding box center [761, 296] width 141 height 10
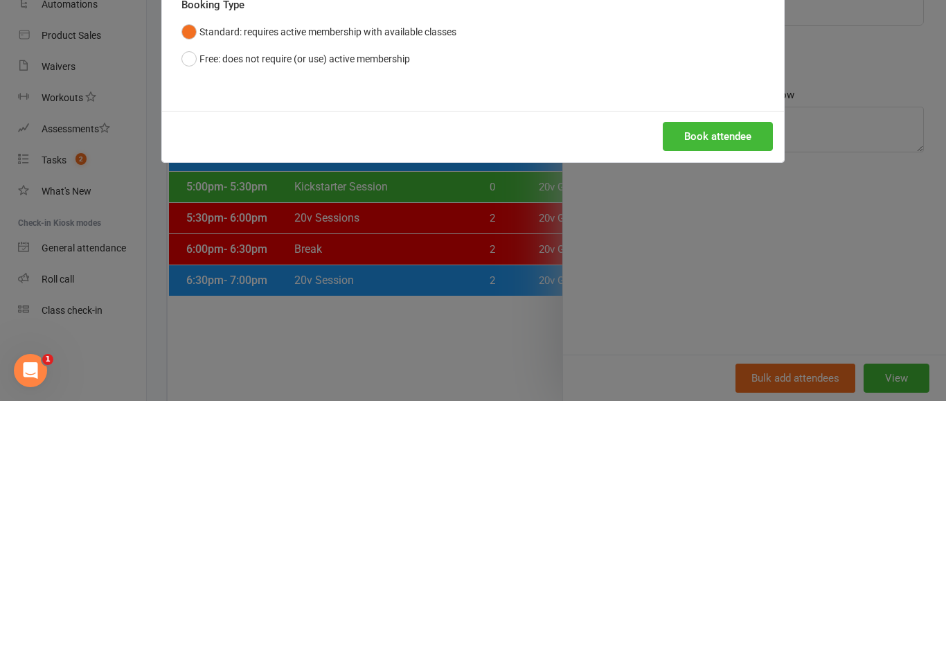
scroll to position [853, 0]
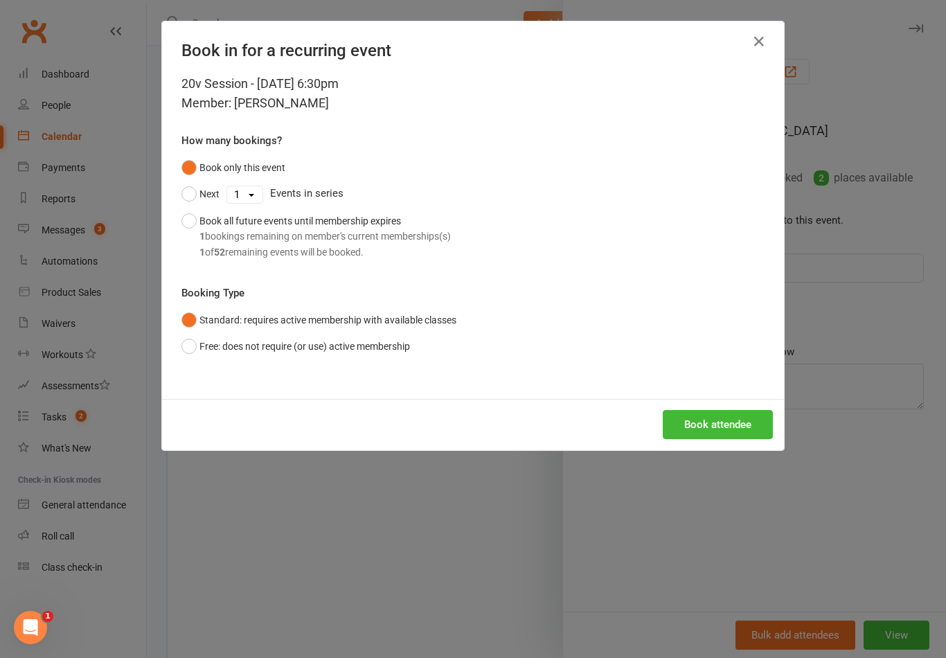
click at [738, 420] on button "Book attendee" at bounding box center [717, 424] width 110 height 29
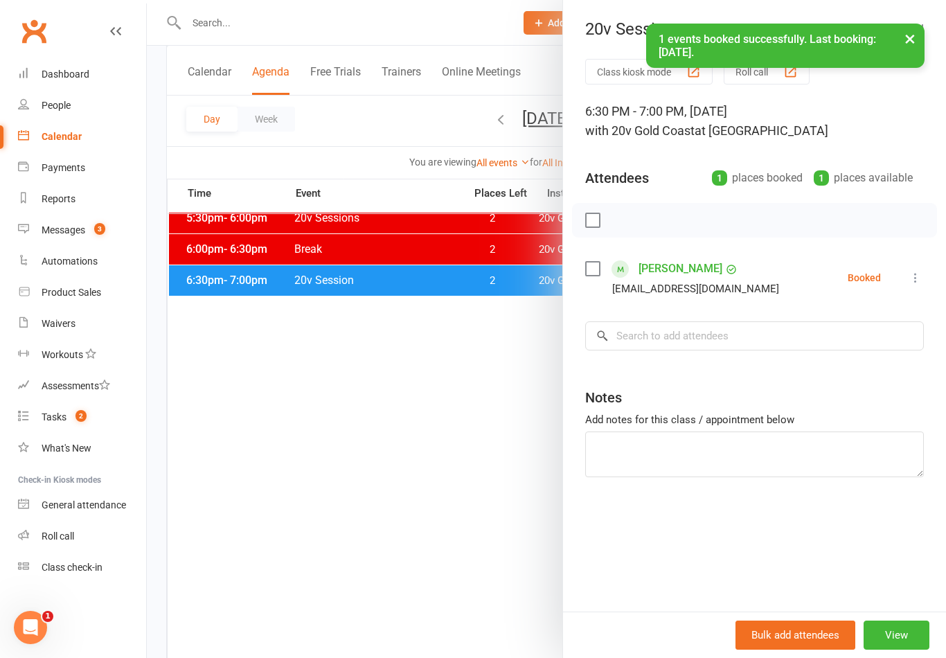
click at [822, 259] on li "[PERSON_NAME] [PERSON_NAME][EMAIL_ADDRESS][DOMAIN_NAME] Booked More info Remove…" at bounding box center [754, 278] width 338 height 40
click at [788, 346] on input "search" at bounding box center [754, 335] width 338 height 29
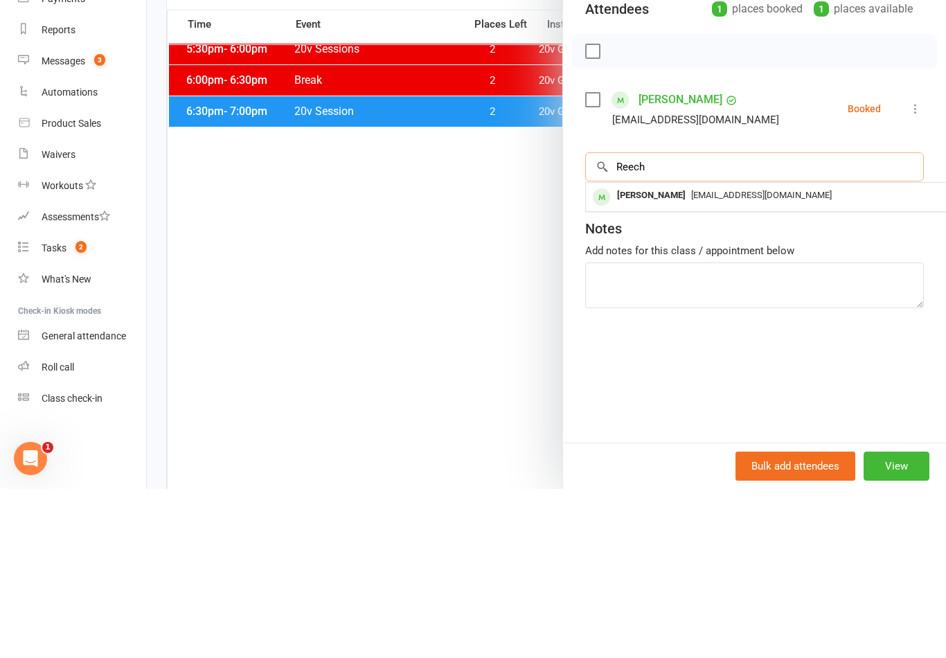
type input "Reech"
click at [713, 359] on span "[EMAIL_ADDRESS][DOMAIN_NAME]" at bounding box center [761, 364] width 141 height 10
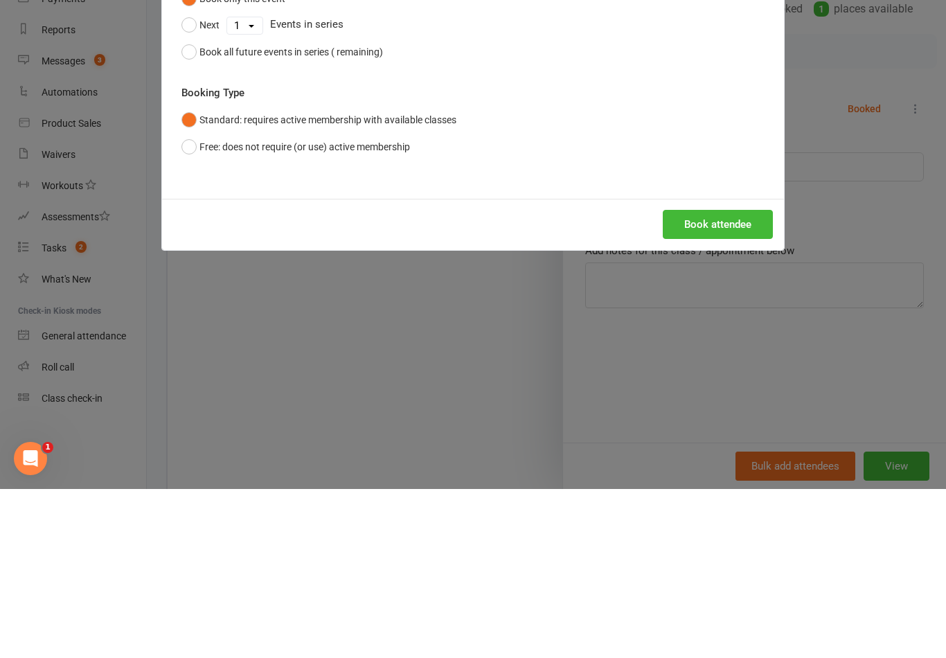
scroll to position [1022, 0]
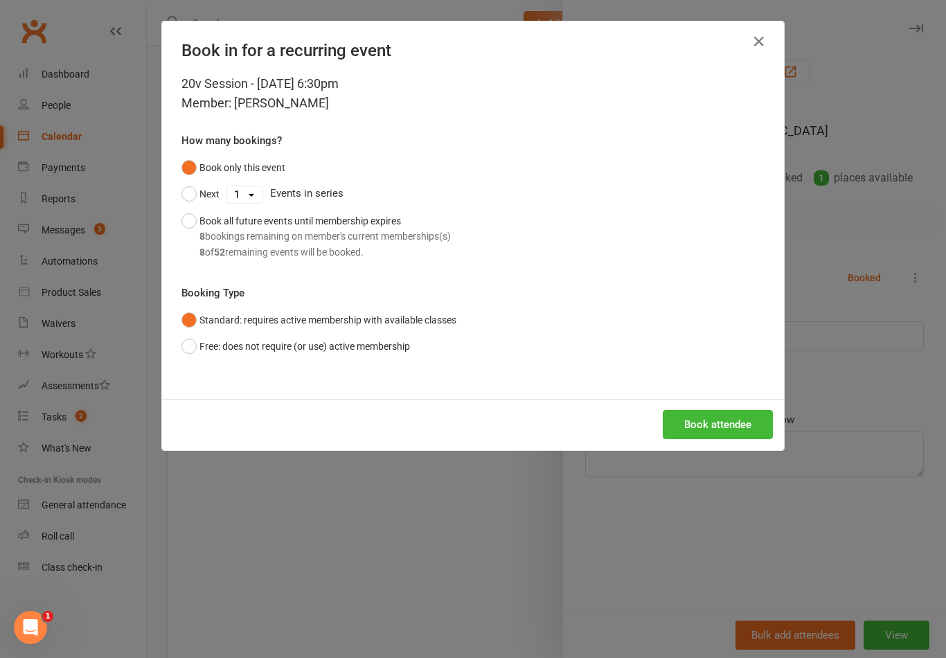
click at [729, 419] on button "Book attendee" at bounding box center [717, 424] width 110 height 29
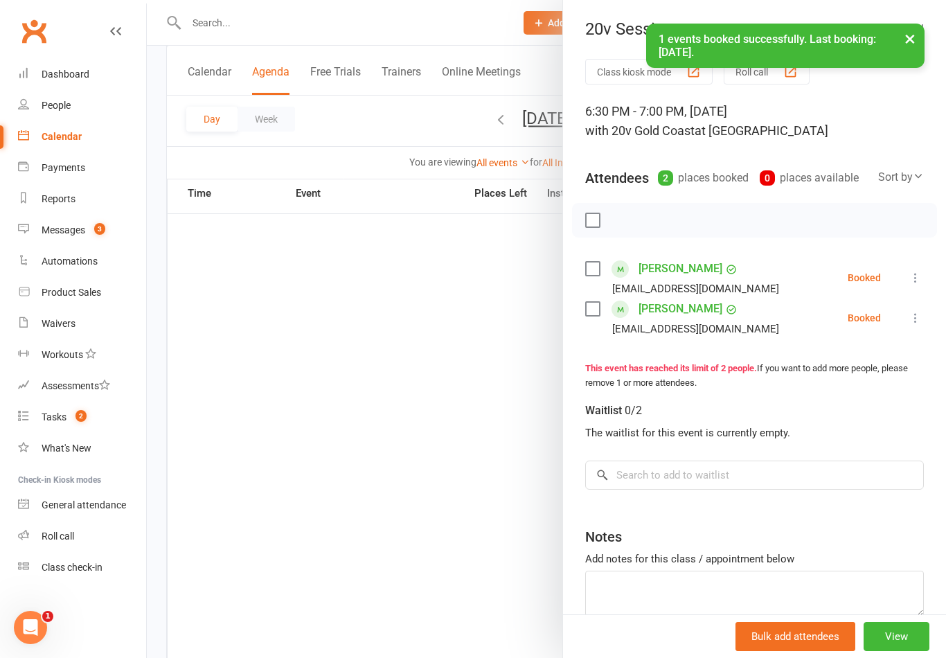
click at [916, 24] on button "×" at bounding box center [909, 39] width 25 height 30
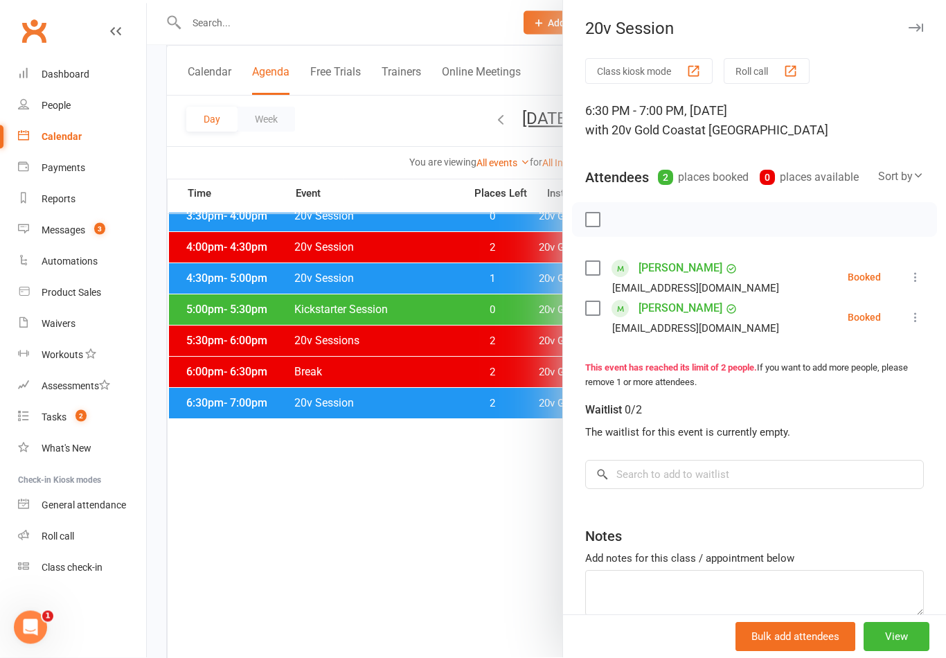
scroll to position [727, 0]
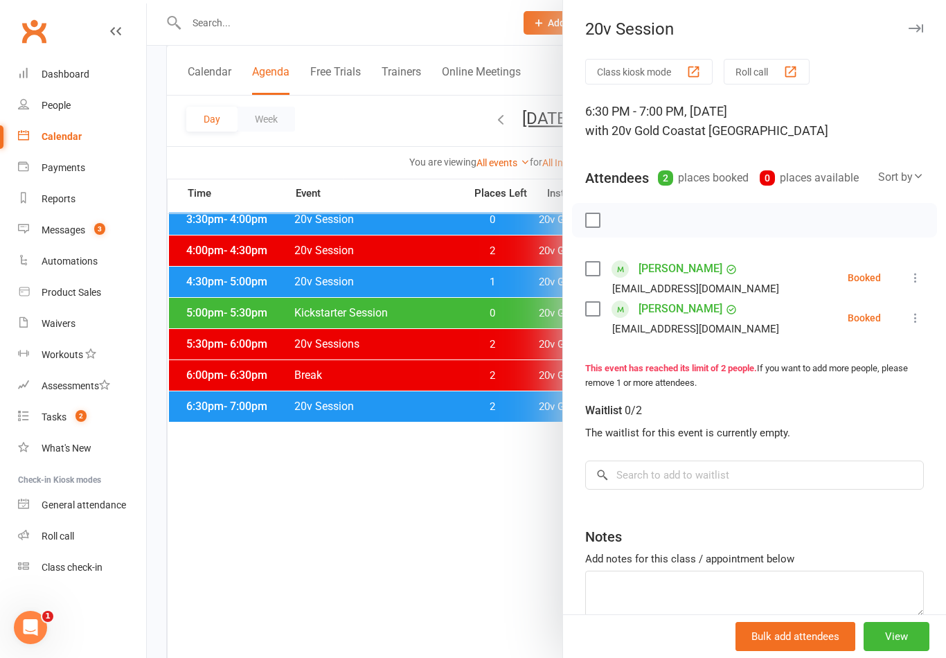
click at [923, 24] on button "button" at bounding box center [915, 28] width 17 height 17
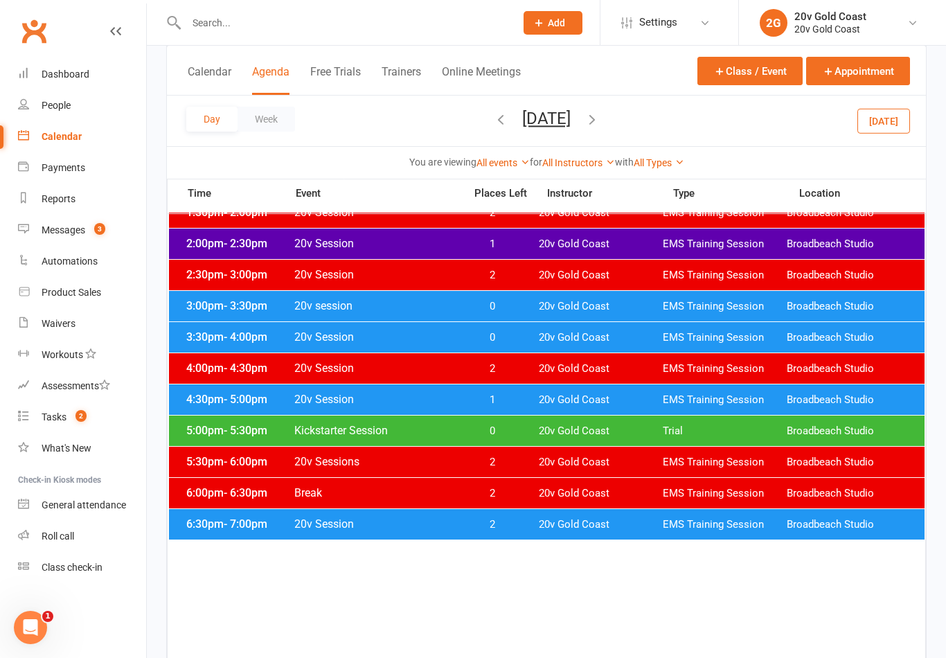
scroll to position [555, 0]
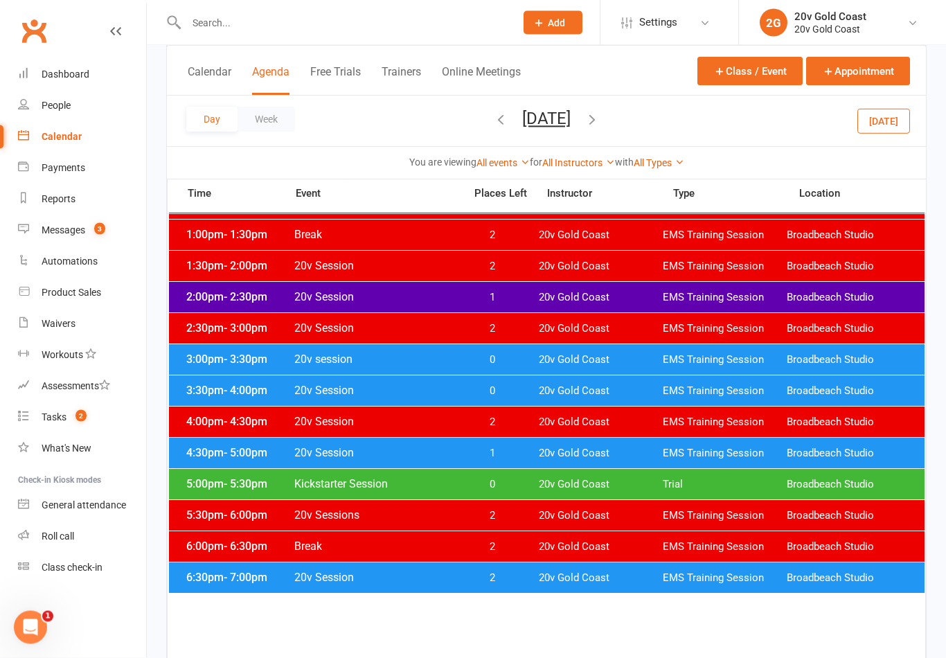
click at [87, 236] on link "Messages 3" at bounding box center [82, 230] width 128 height 31
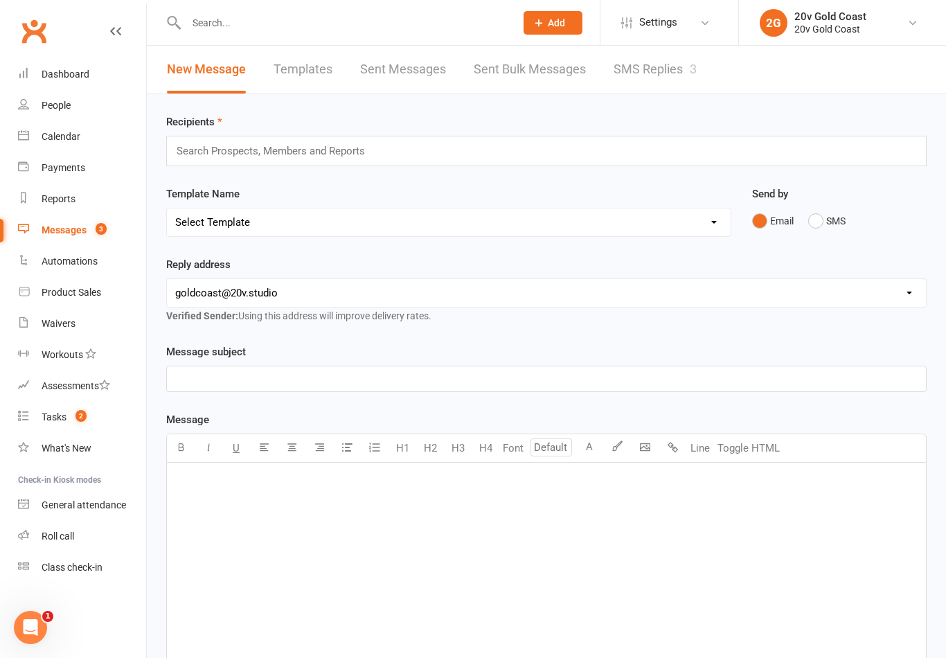
click at [669, 71] on link "SMS Replies 3" at bounding box center [654, 70] width 83 height 48
